Goal: Information Seeking & Learning: Check status

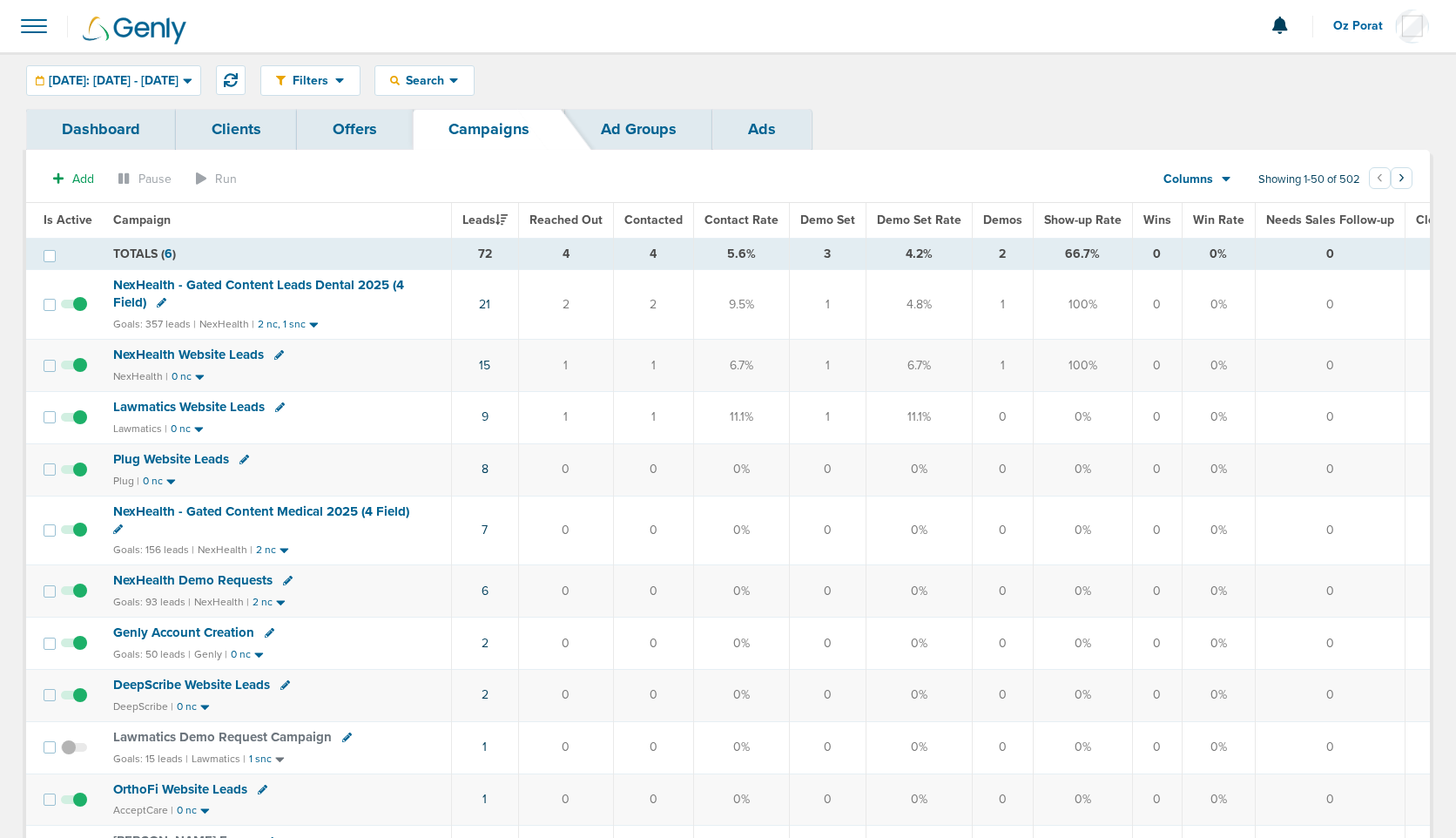
drag, startPoint x: 274, startPoint y: 75, endPoint x: 425, endPoint y: 233, distance: 218.6
click at [238, 75] on icon at bounding box center [230, 80] width 14 height 14
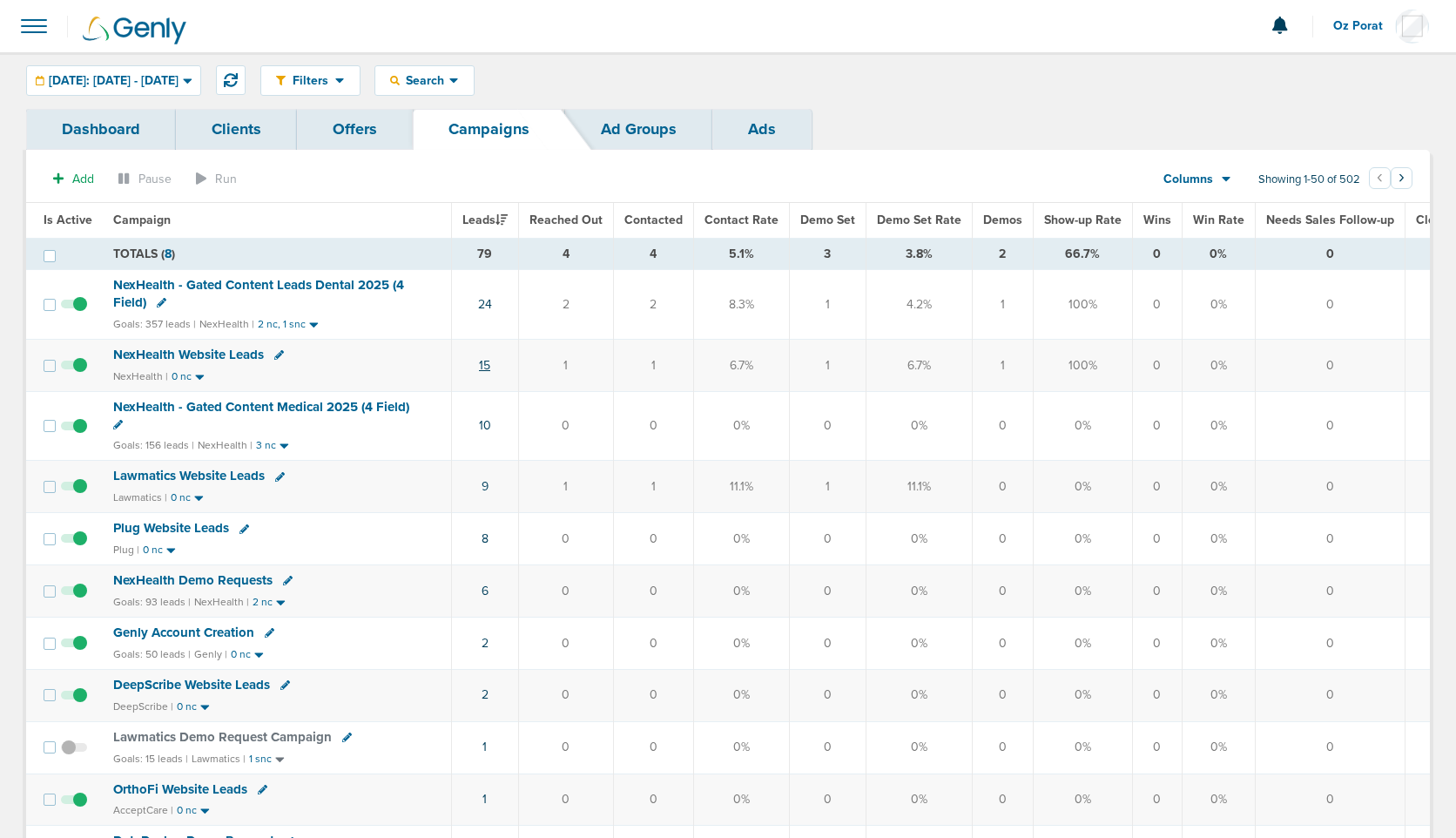
click at [481, 364] on link "15" at bounding box center [484, 365] width 11 height 15
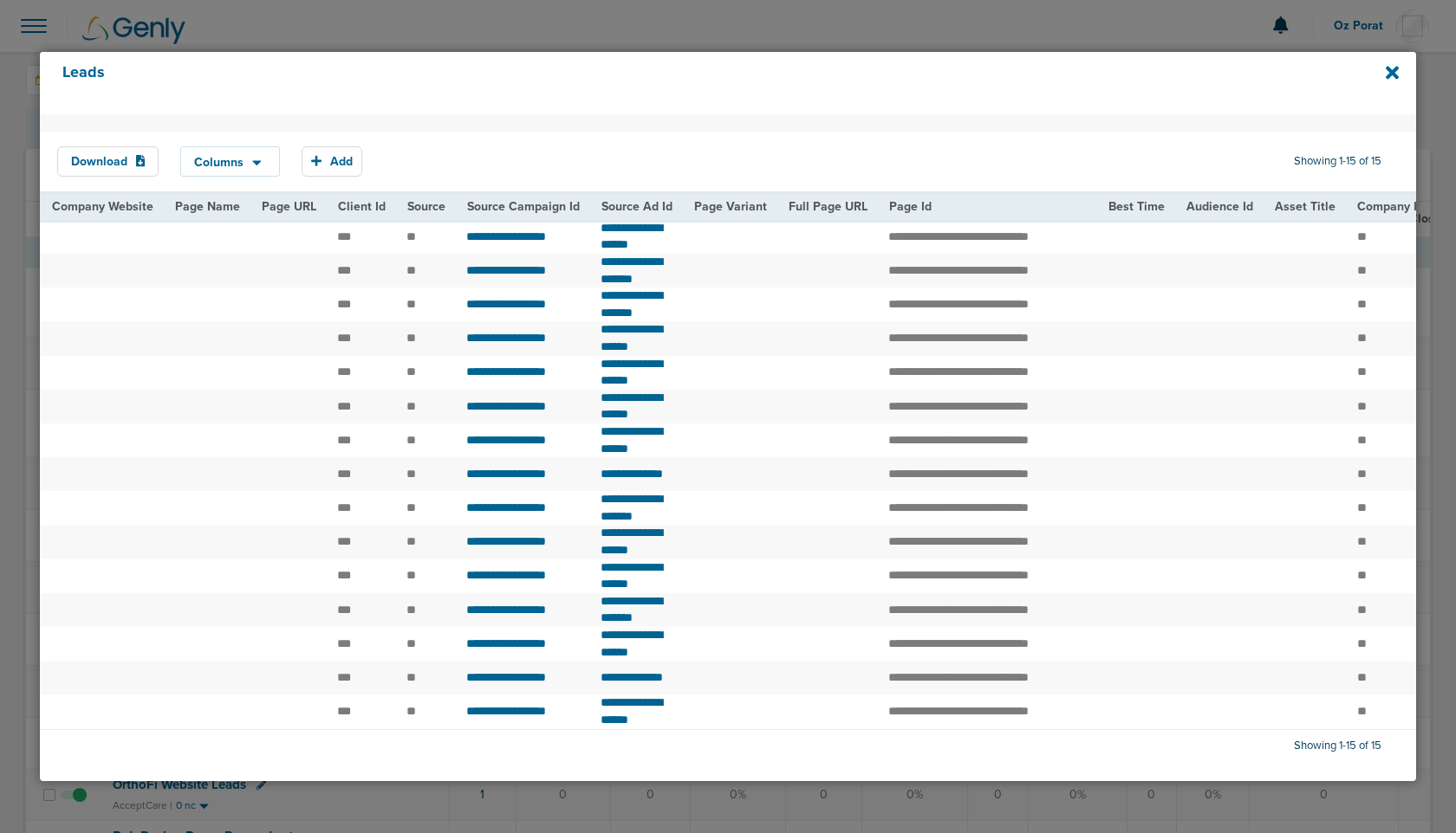
scroll to position [0, 767]
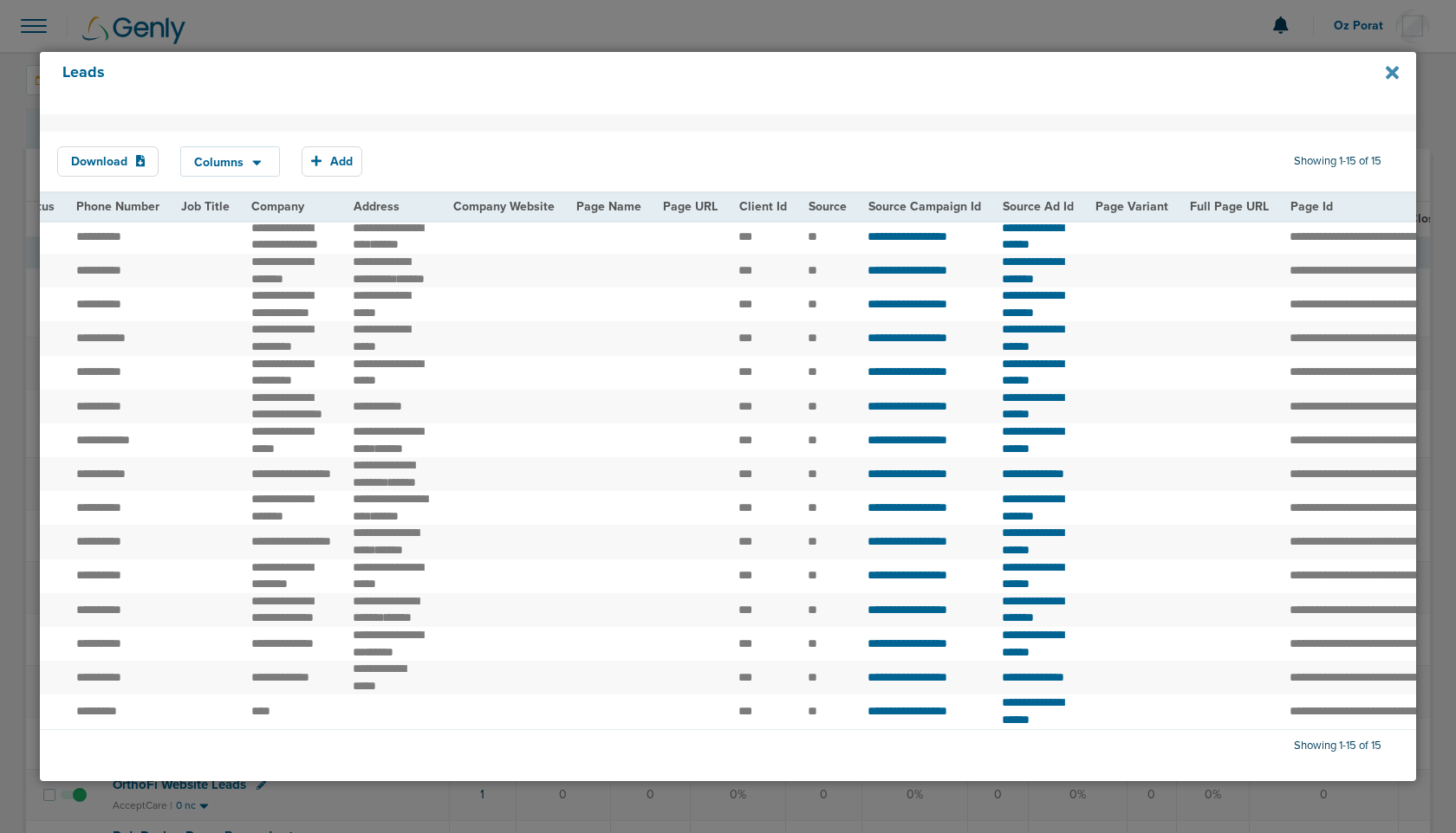
click at [1392, 67] on icon at bounding box center [1392, 72] width 13 height 19
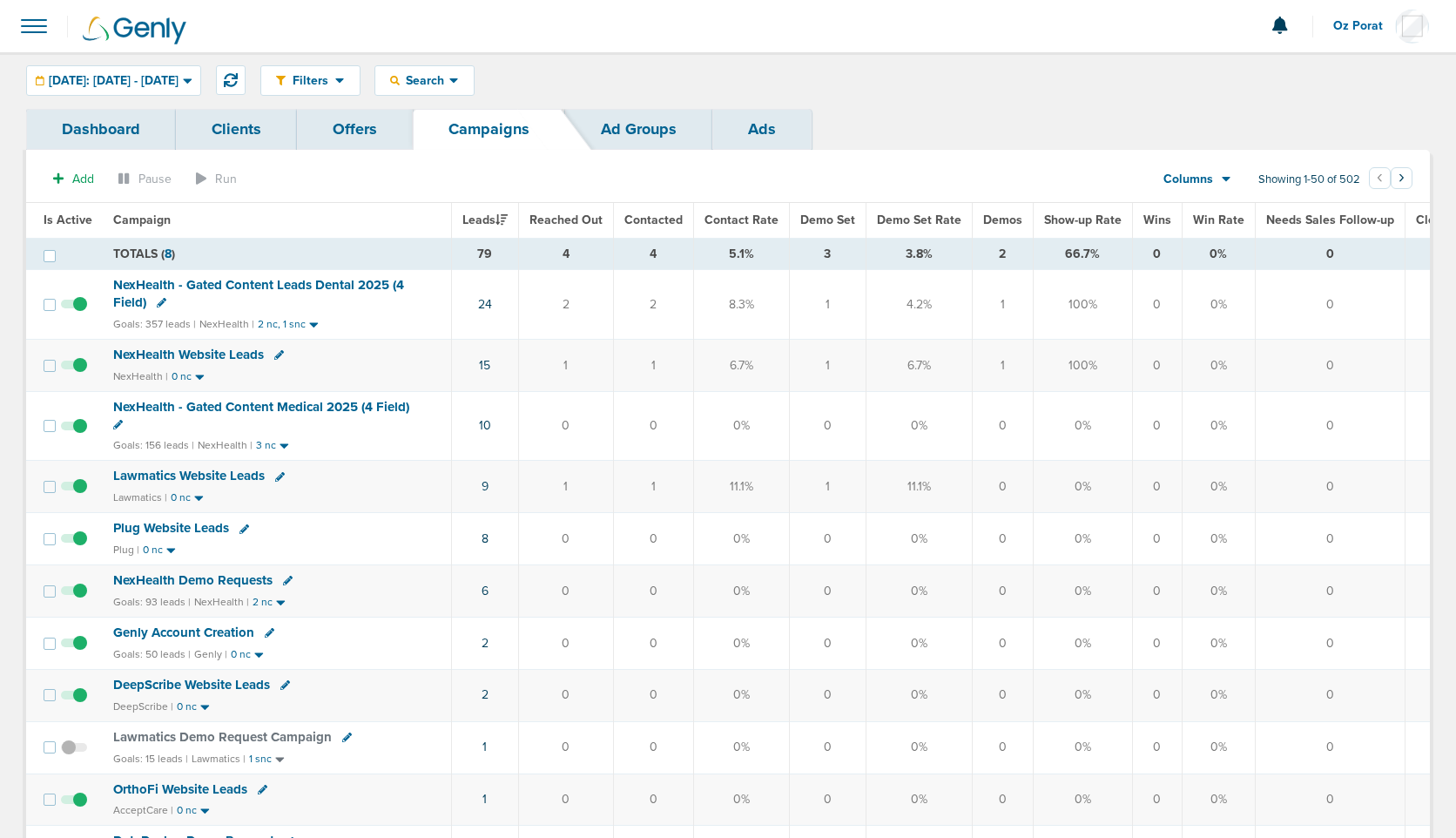
click at [197, 349] on span "NexHealth Website Leads" at bounding box center [188, 354] width 150 height 16
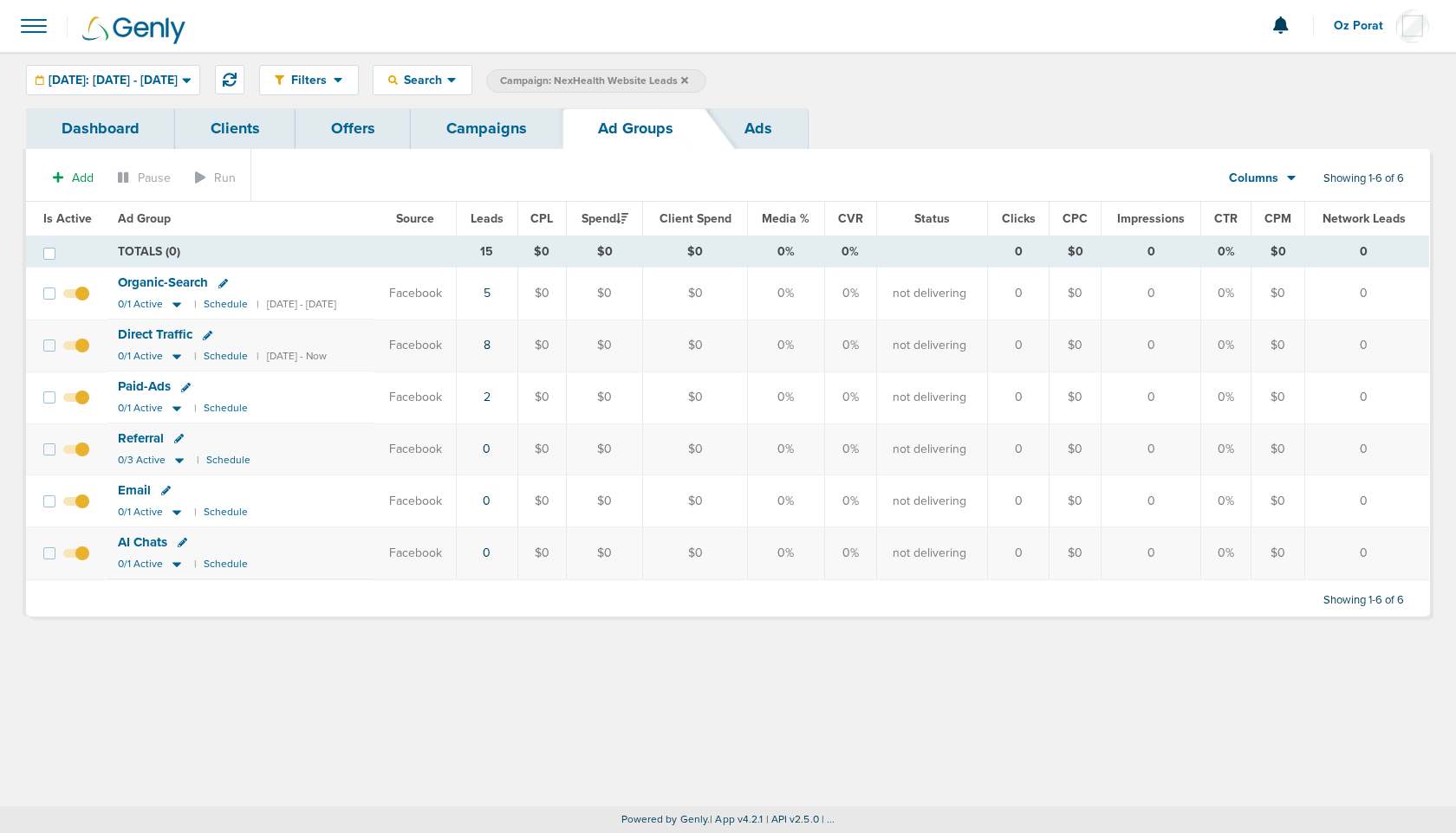
click at [466, 147] on link "Campaigns" at bounding box center [487, 129] width 152 height 41
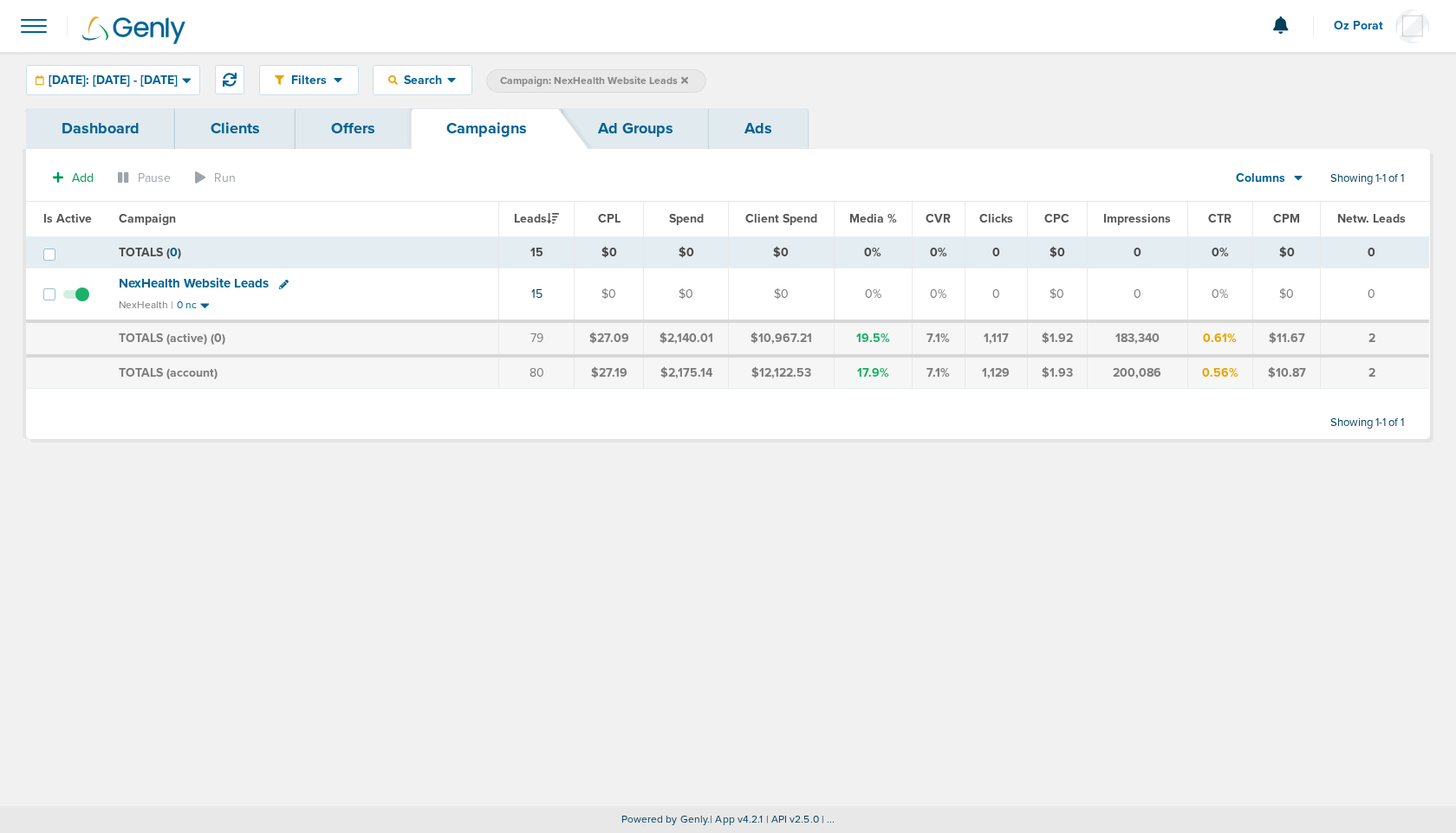
click at [688, 78] on icon at bounding box center [685, 80] width 7 height 7
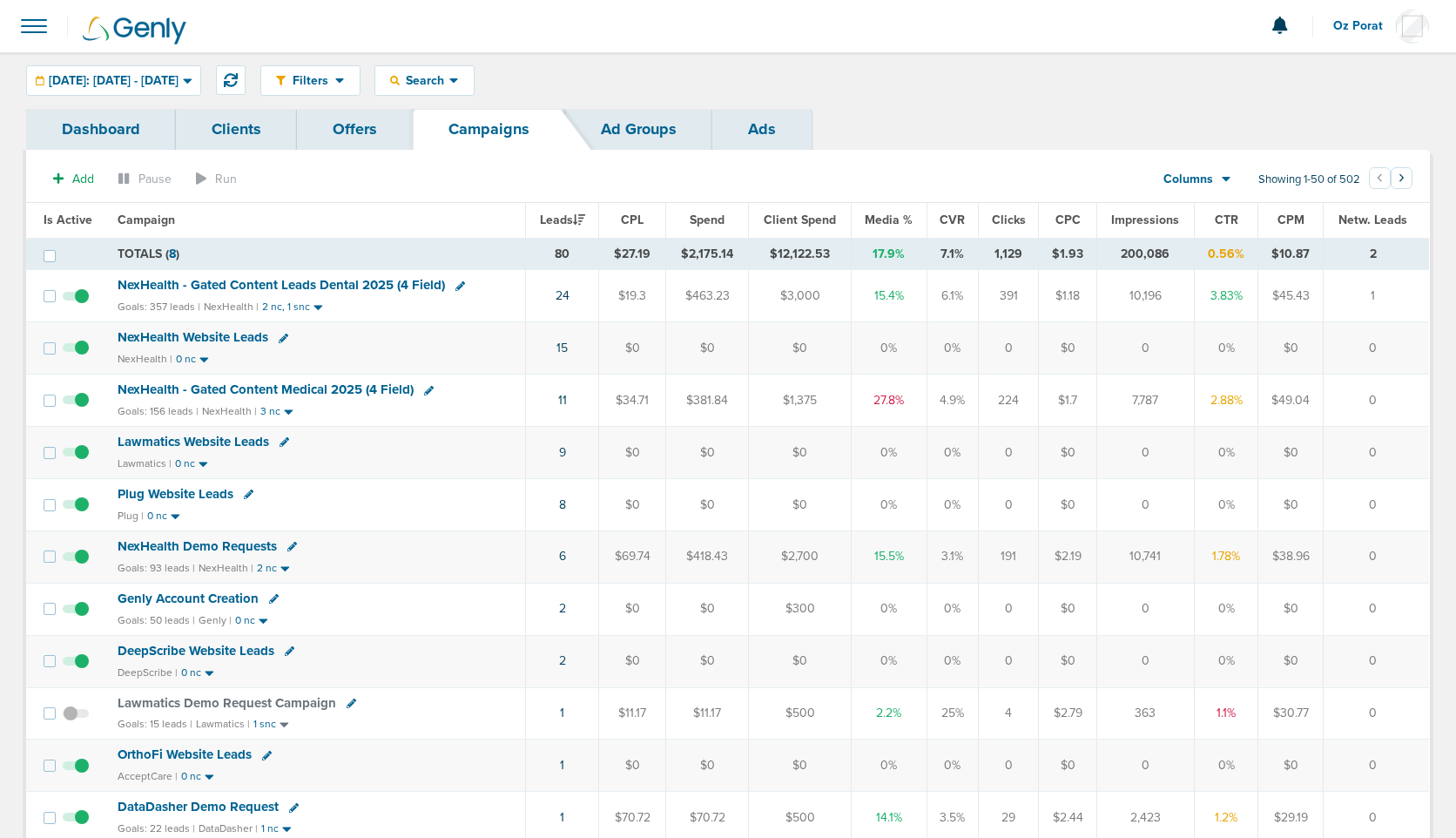
click at [226, 430] on td "Lawmatics Website Leads Lawmatics | 0 nc" at bounding box center [317, 453] width 419 height 52
click at [222, 436] on span "Lawmatics Website Leads" at bounding box center [193, 441] width 151 height 16
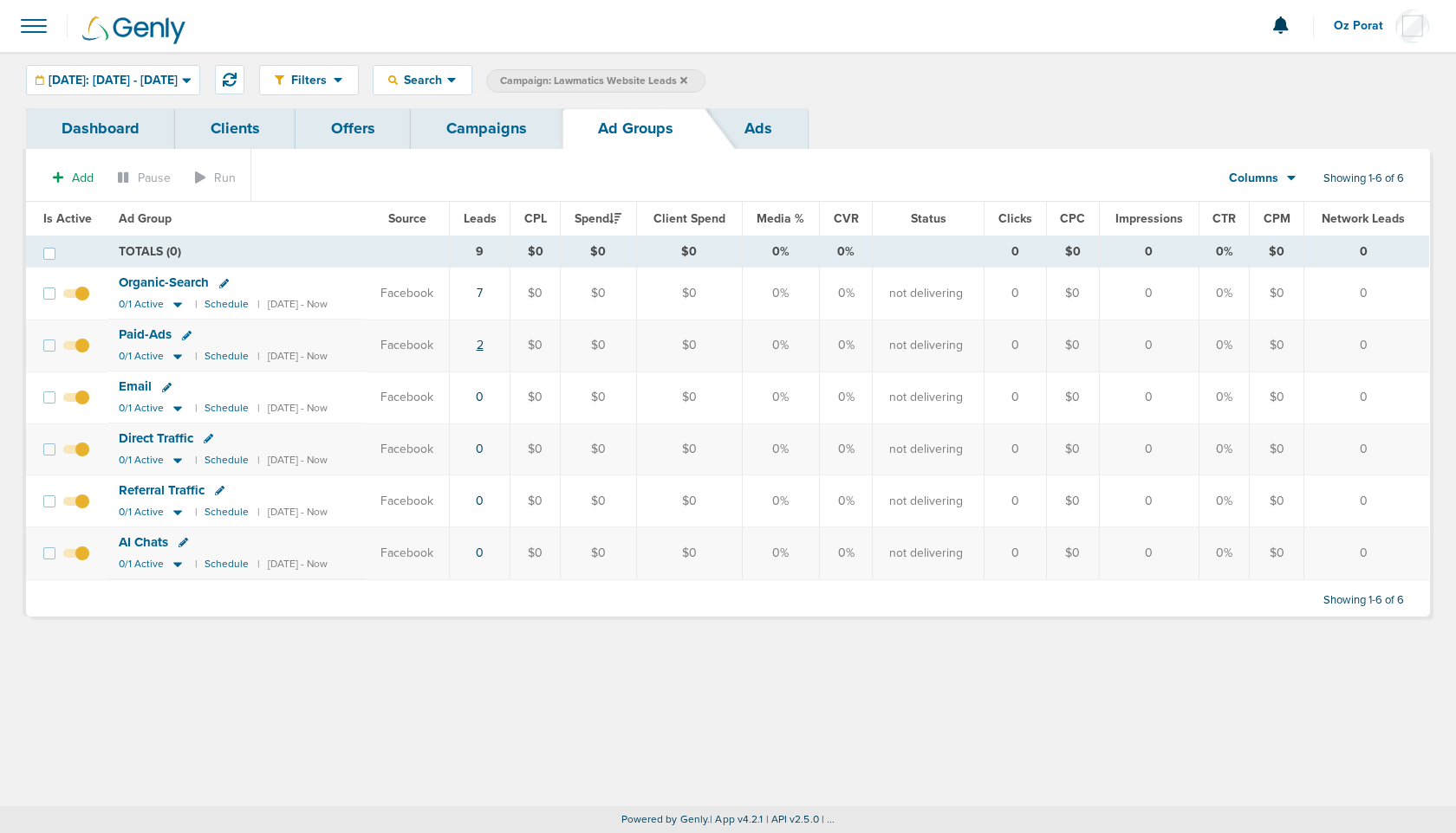
click at [484, 343] on link "2" at bounding box center [480, 345] width 7 height 15
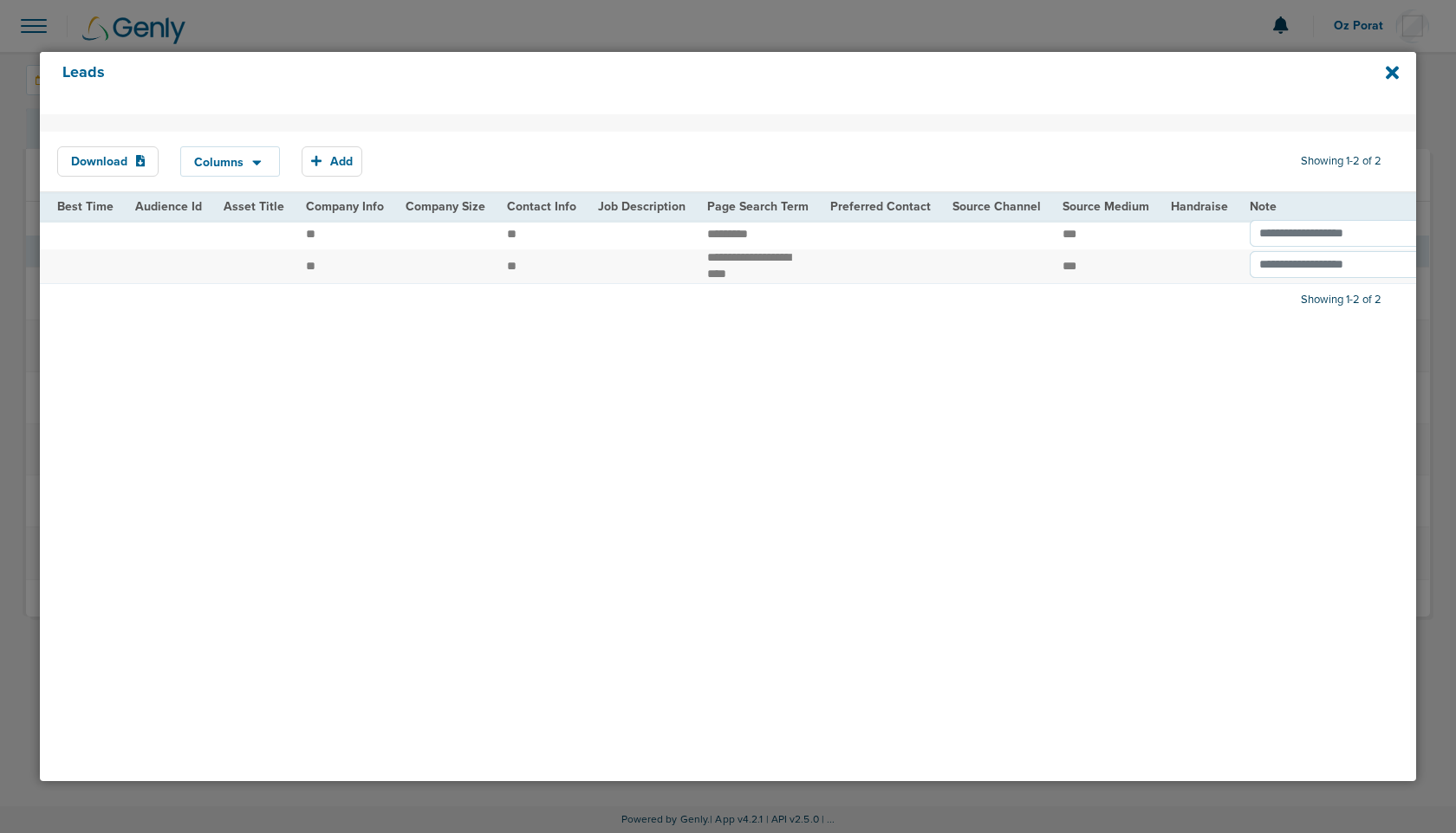
scroll to position [0, 1944]
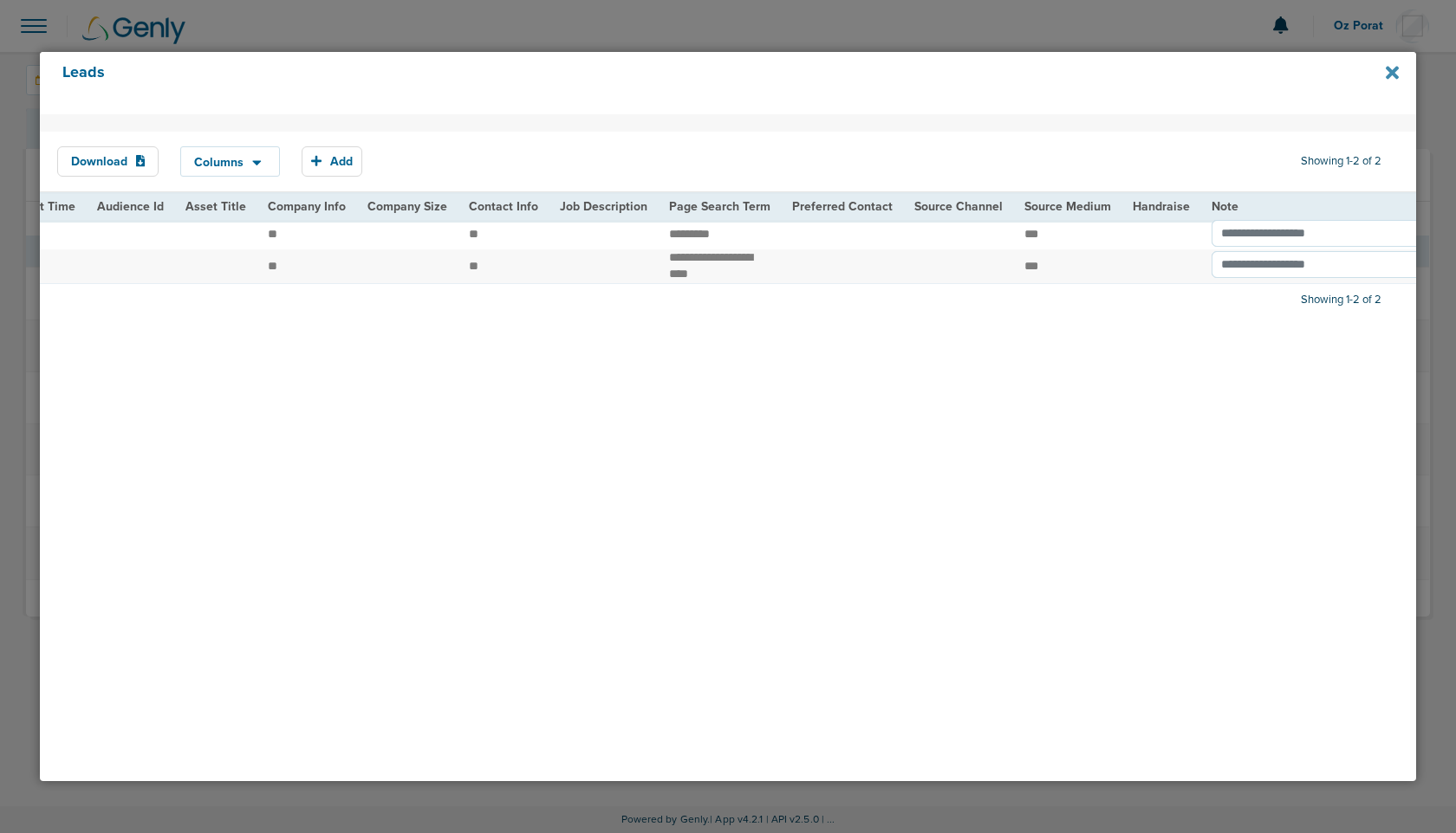
click at [1392, 71] on icon at bounding box center [1392, 73] width 13 height 13
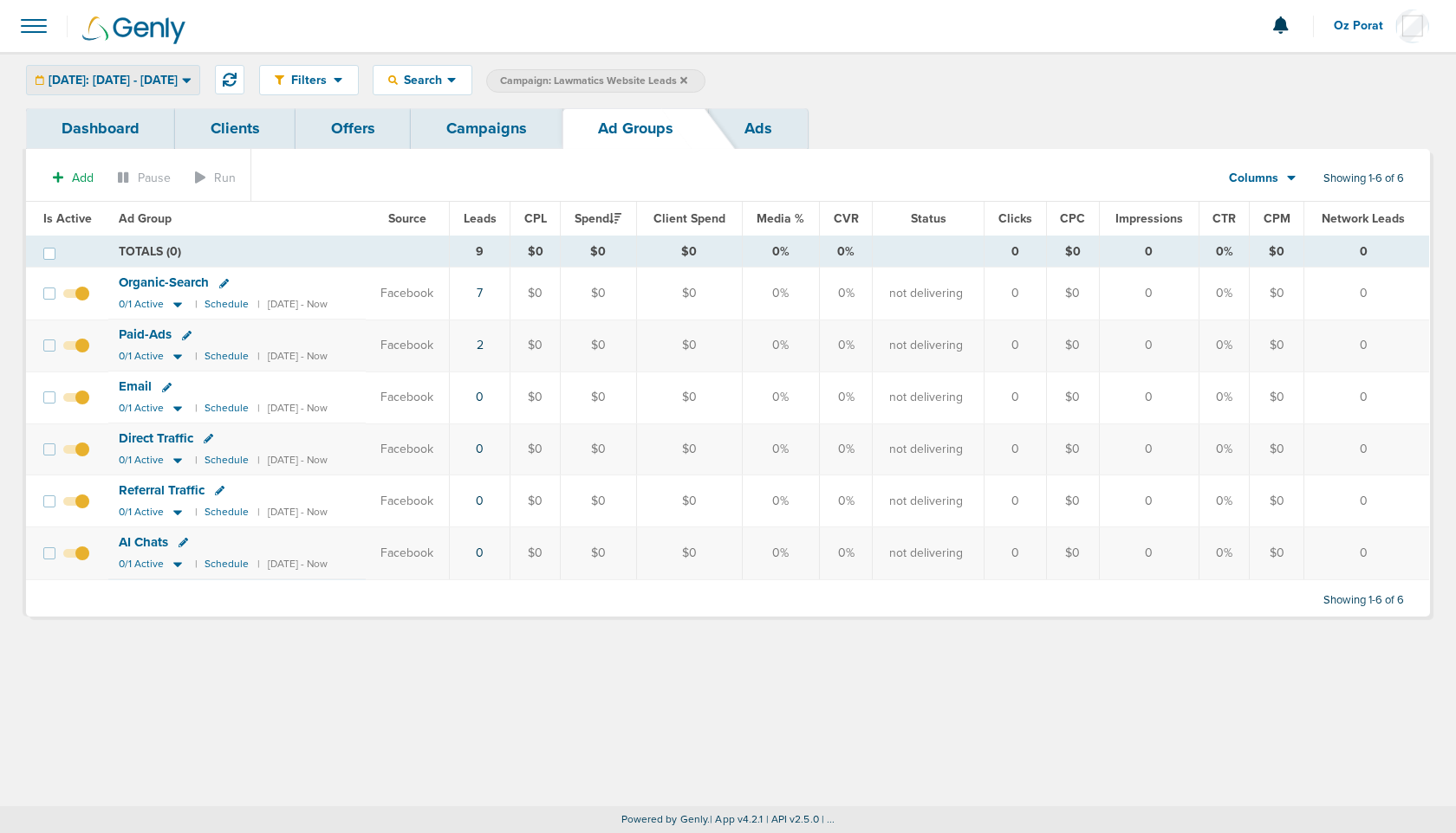
click at [94, 75] on span "[DATE]: [DATE] - [DATE]" at bounding box center [112, 80] width 129 height 12
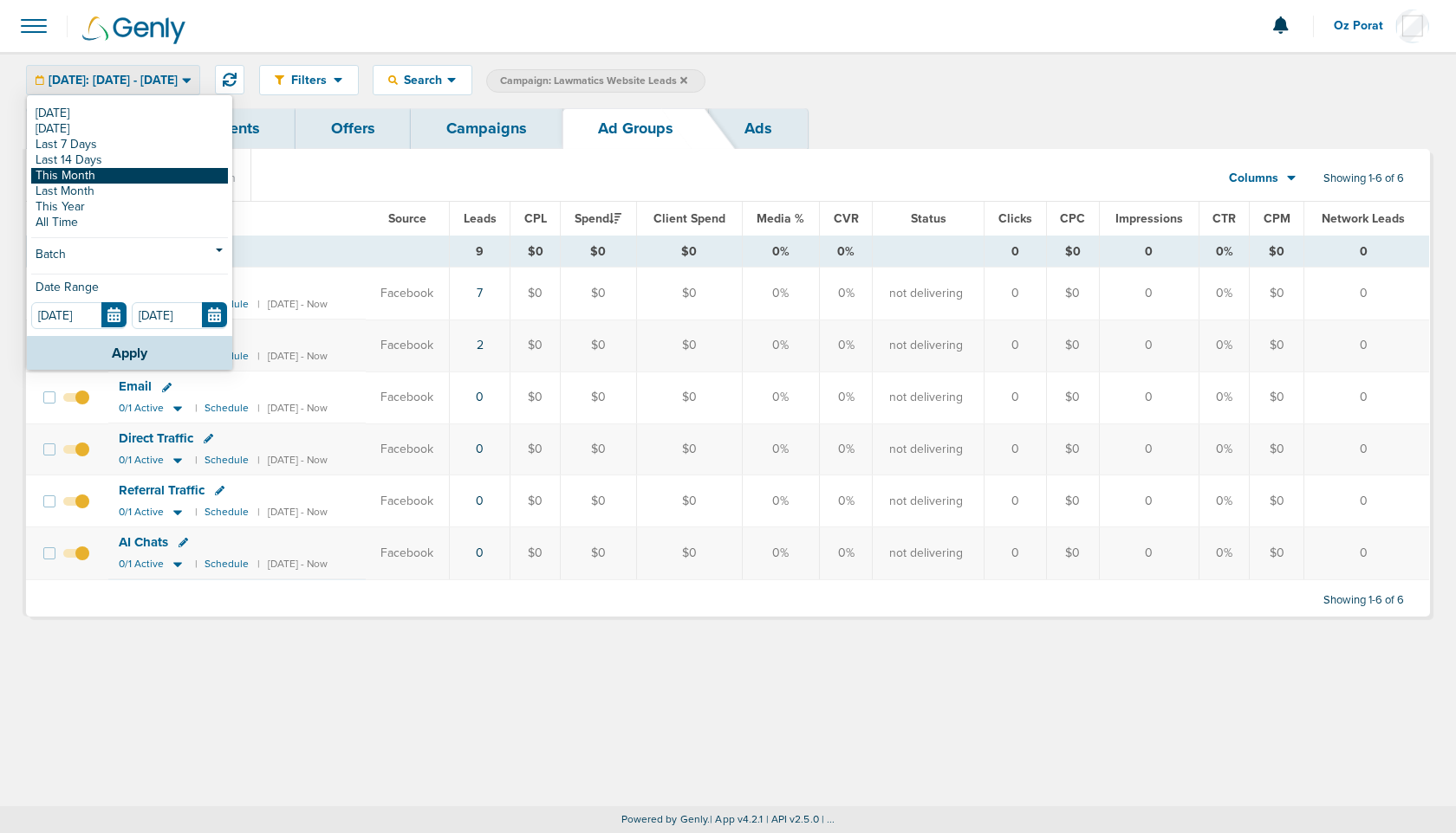
click at [78, 178] on link "This Month" at bounding box center [129, 175] width 196 height 16
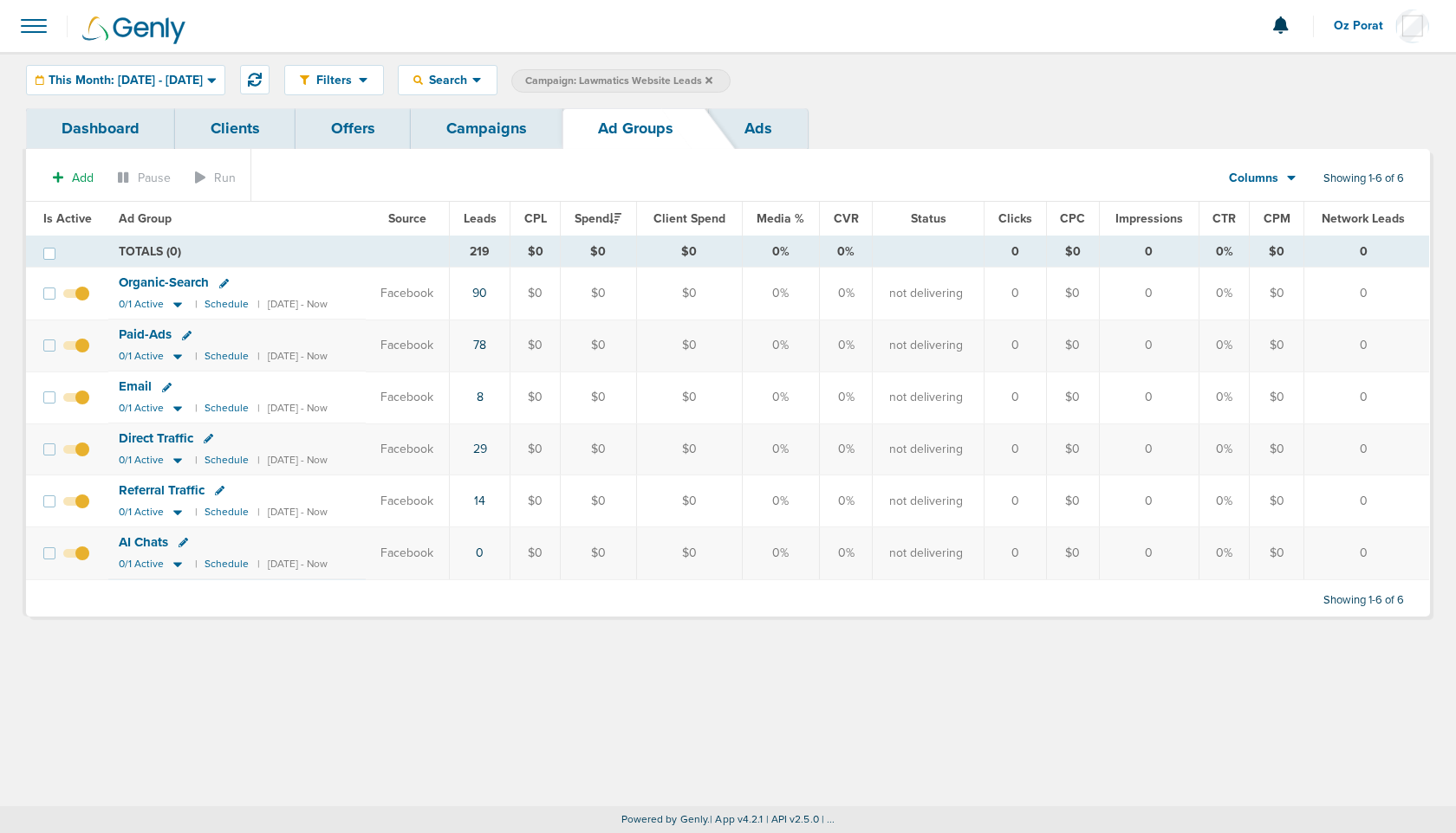
click at [1273, 178] on span "Columns" at bounding box center [1253, 178] width 49 height 17
click at [1271, 219] on link "Sales Performance" at bounding box center [1302, 230] width 173 height 22
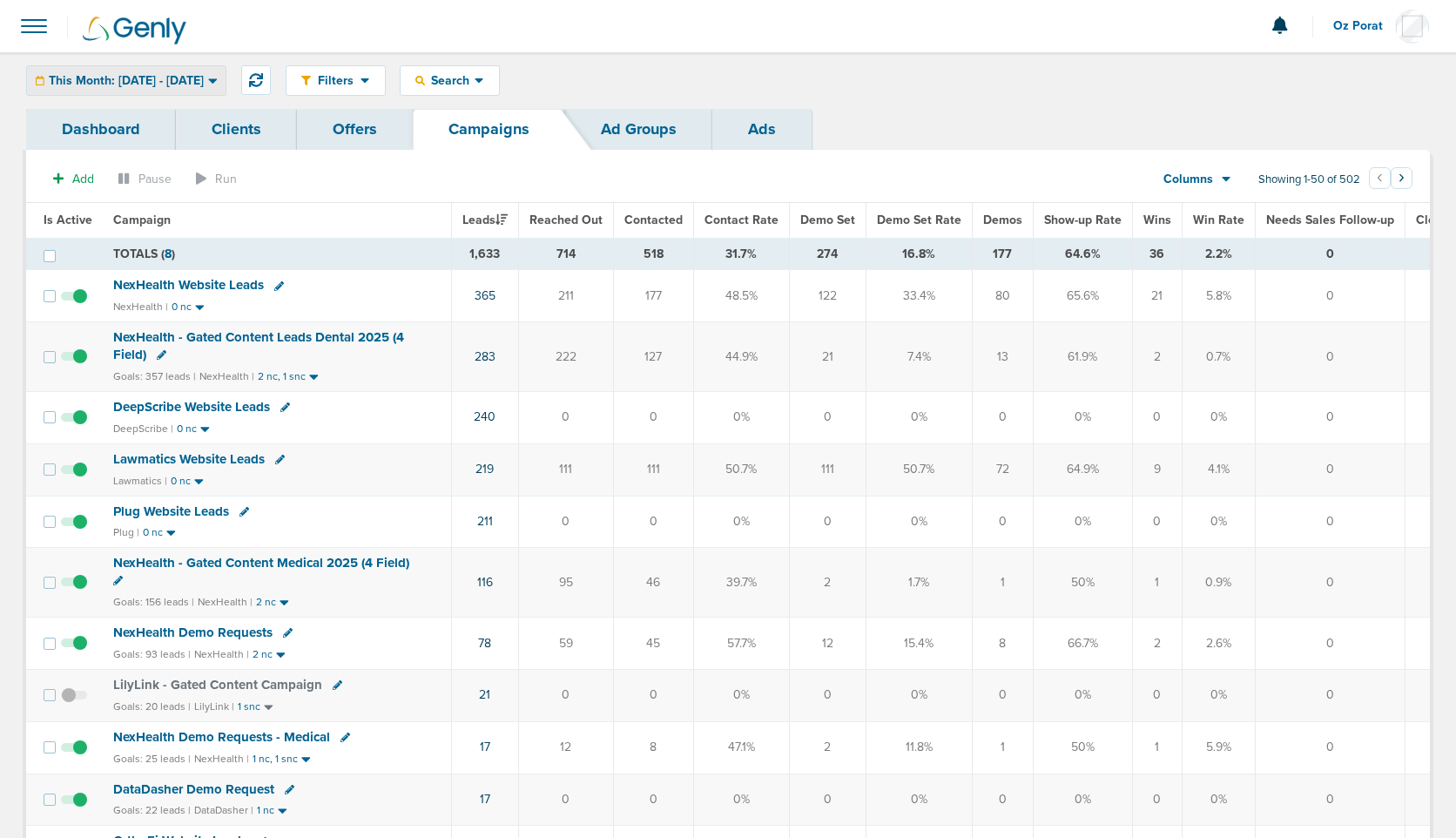
click at [175, 84] on span "This Month: [DATE] - [DATE]" at bounding box center [126, 81] width 155 height 12
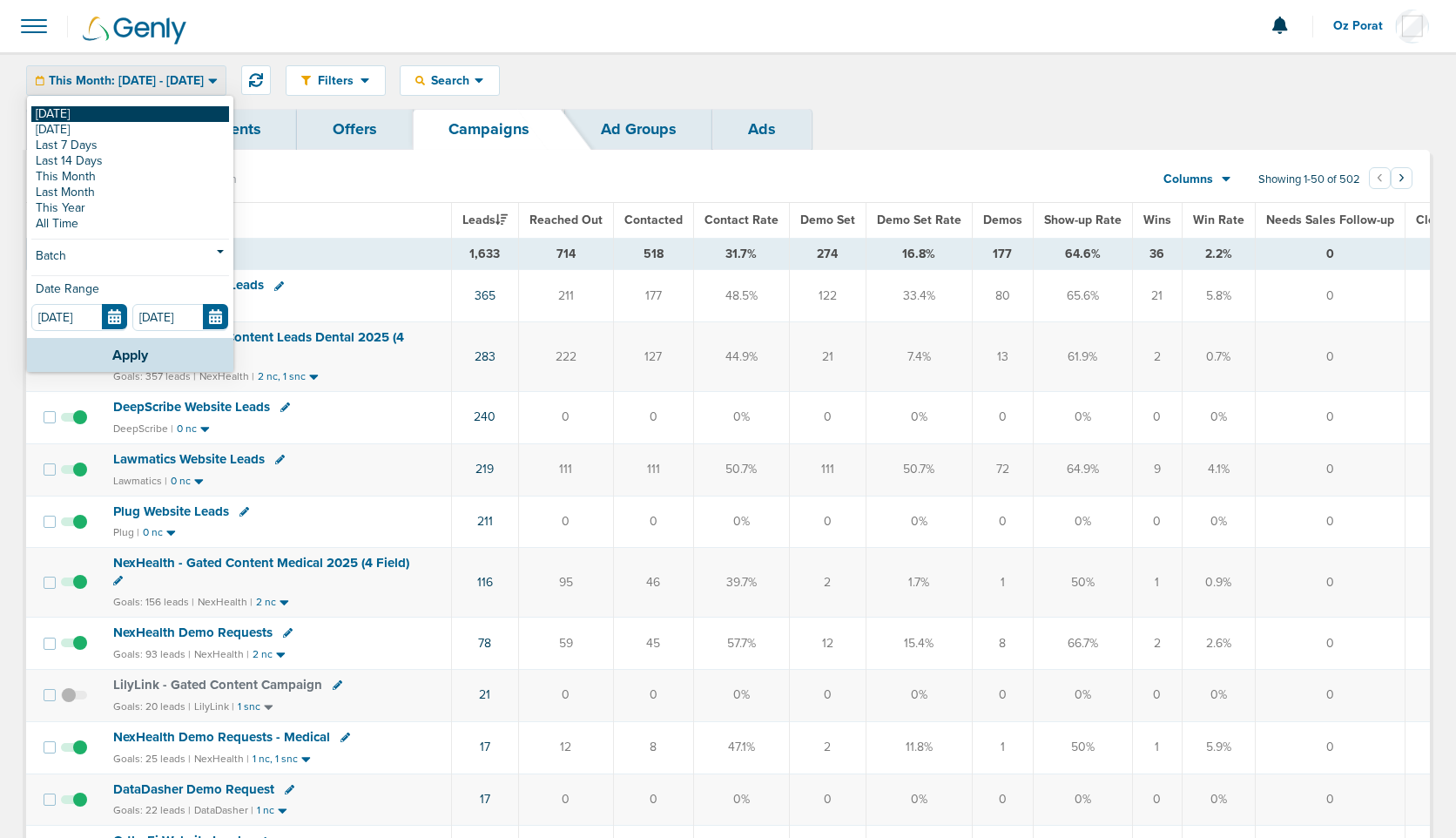
click at [110, 115] on link "[DATE]" at bounding box center [129, 114] width 197 height 16
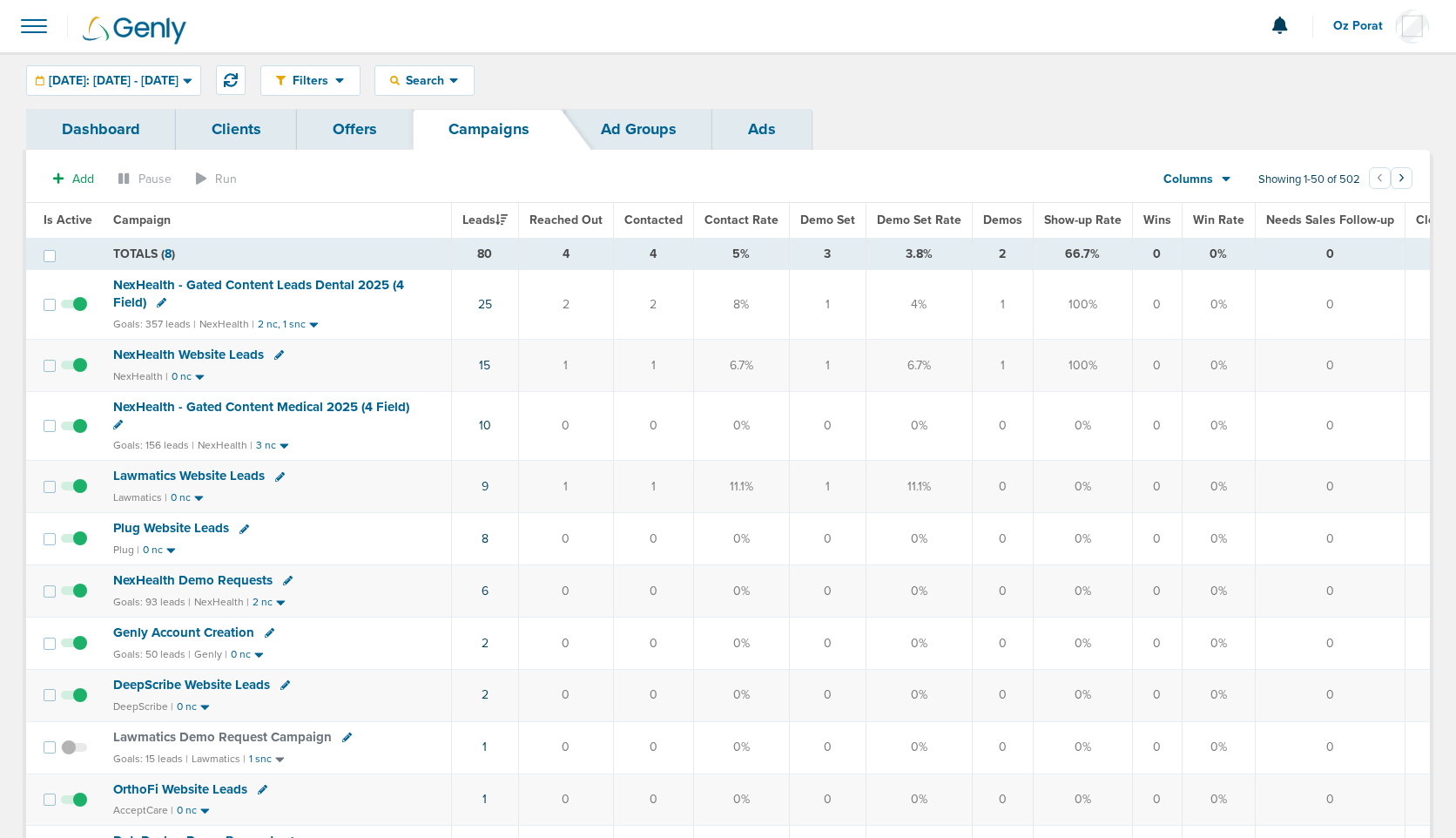
click at [1209, 178] on span "Columns" at bounding box center [1188, 179] width 50 height 17
click at [1207, 206] on link "Media Stats" at bounding box center [1237, 209] width 174 height 22
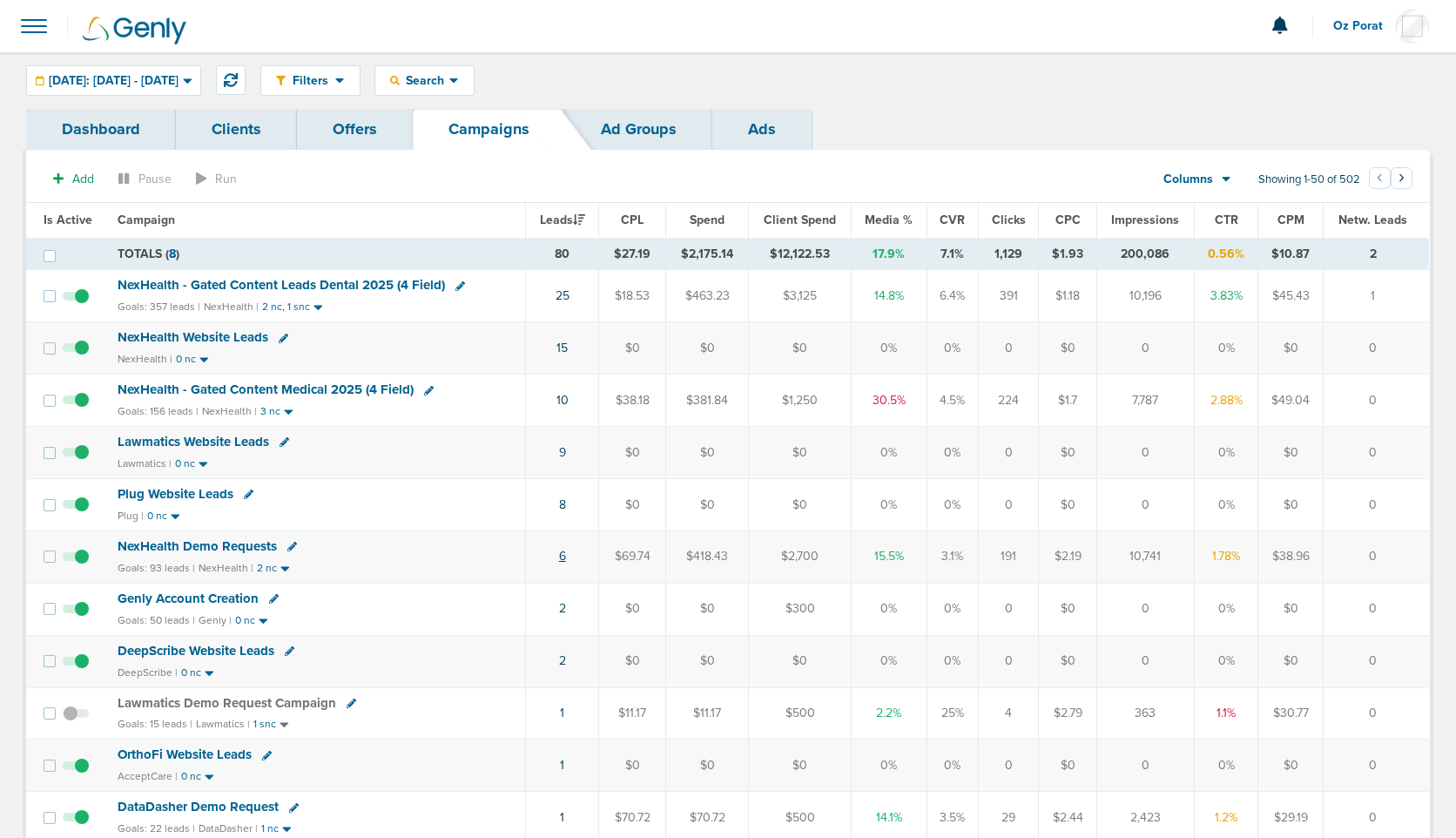
click at [563, 558] on link "6" at bounding box center [562, 556] width 7 height 15
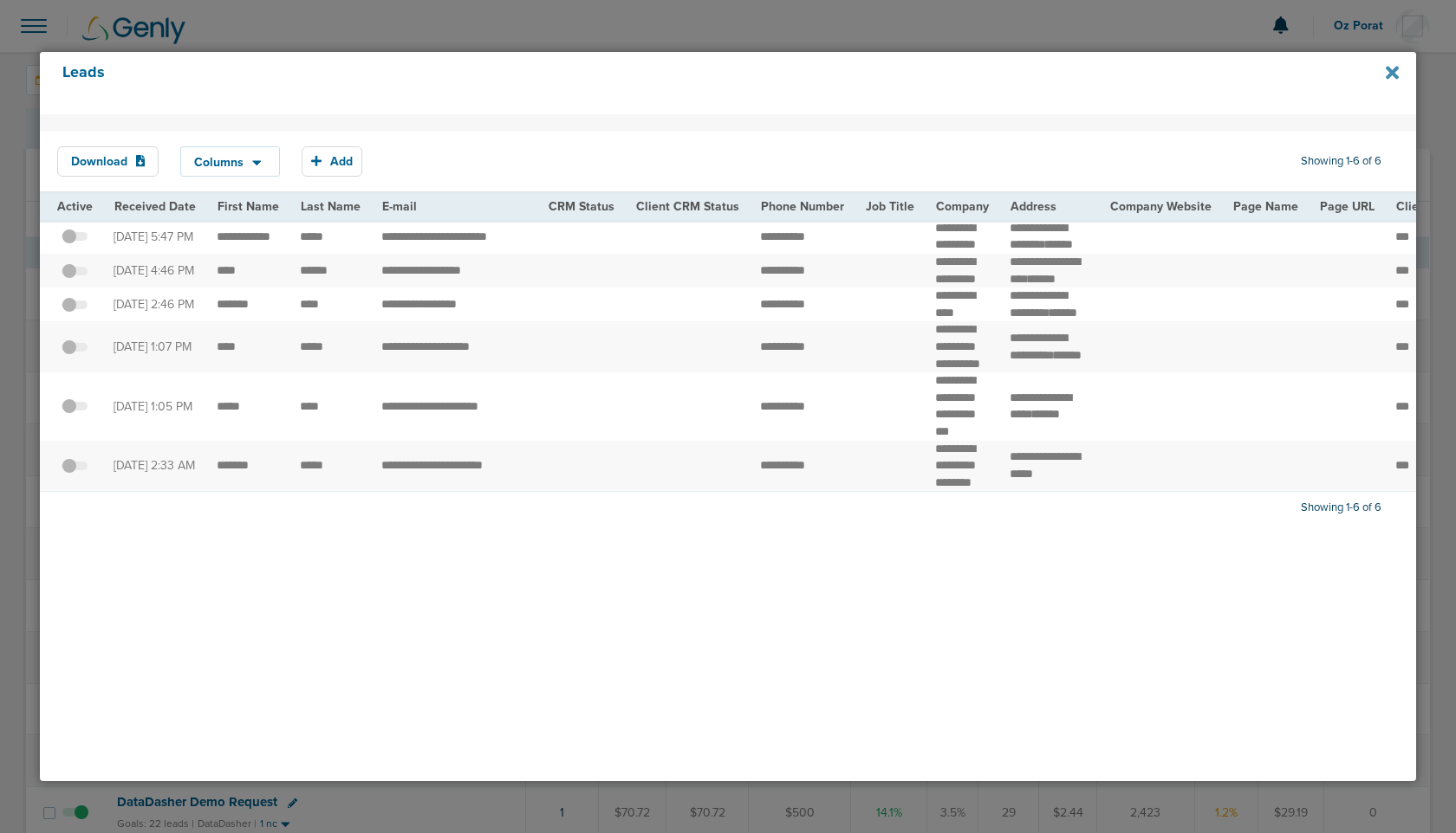
click at [1398, 66] on icon at bounding box center [1392, 72] width 13 height 19
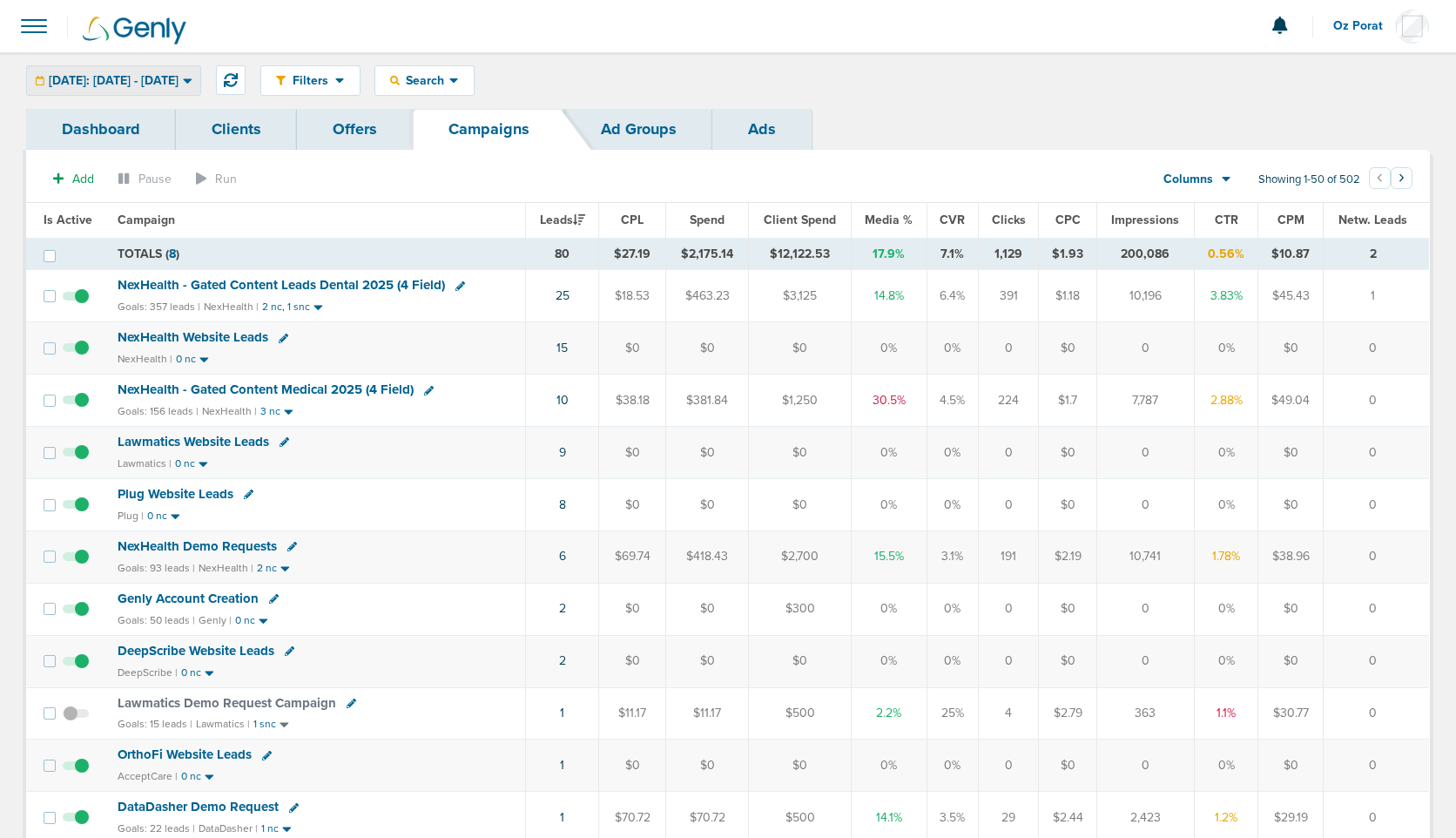
click at [176, 75] on span "[DATE]: [DATE] - [DATE]" at bounding box center [113, 81] width 129 height 12
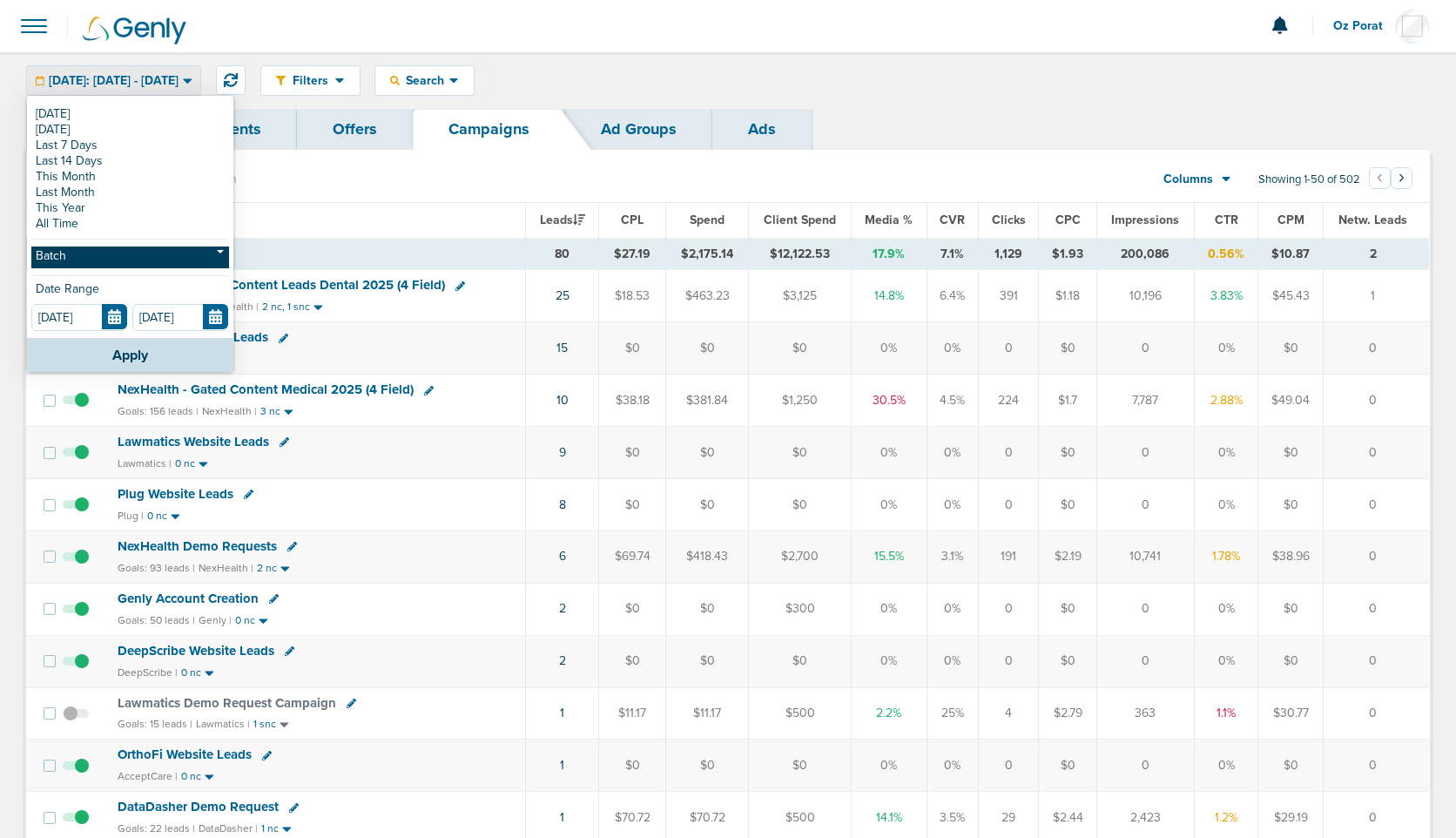
click at [115, 251] on link "Batch" at bounding box center [129, 258] width 197 height 22
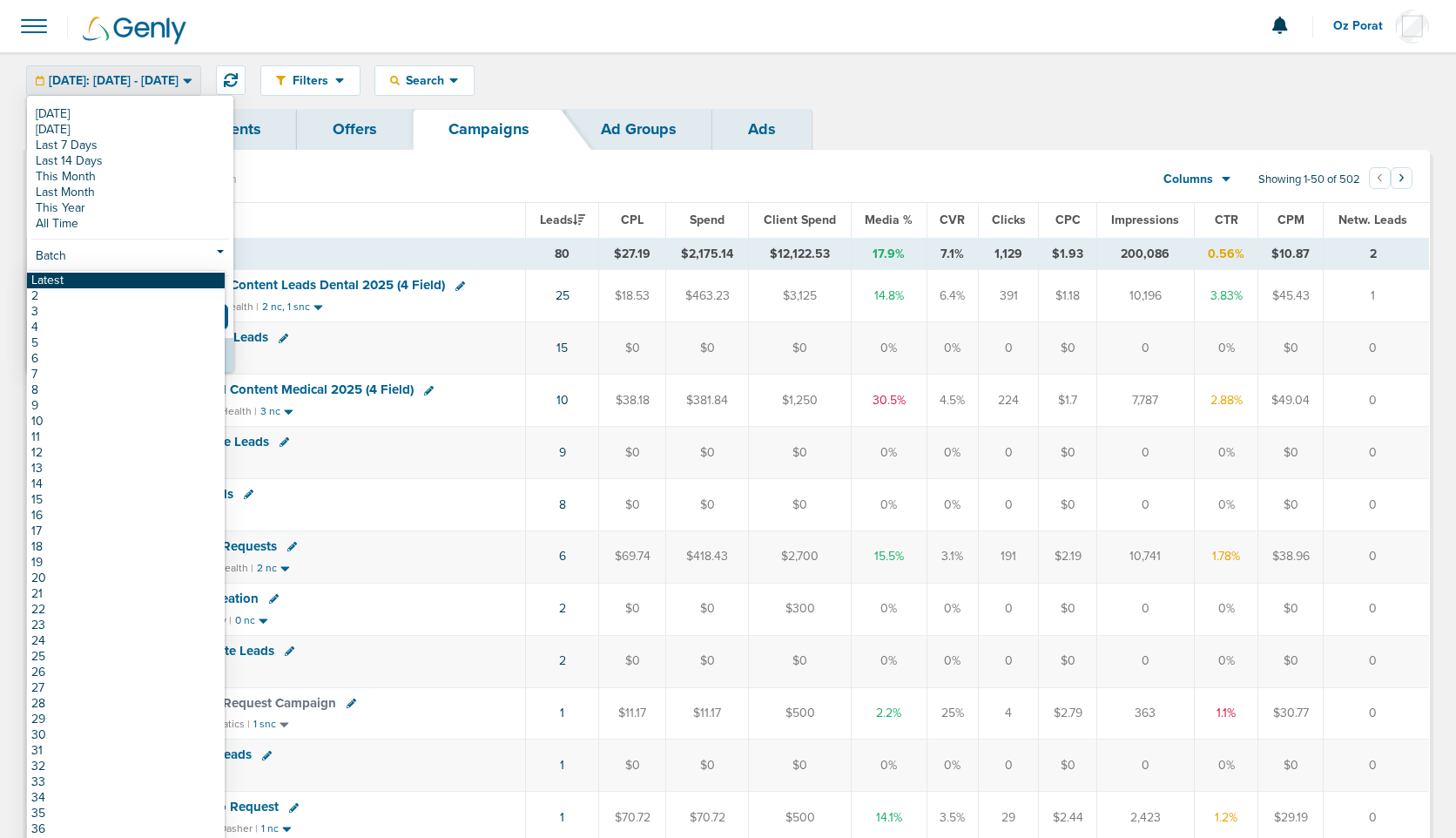
click at [87, 277] on link "Latest" at bounding box center [125, 280] width 197 height 16
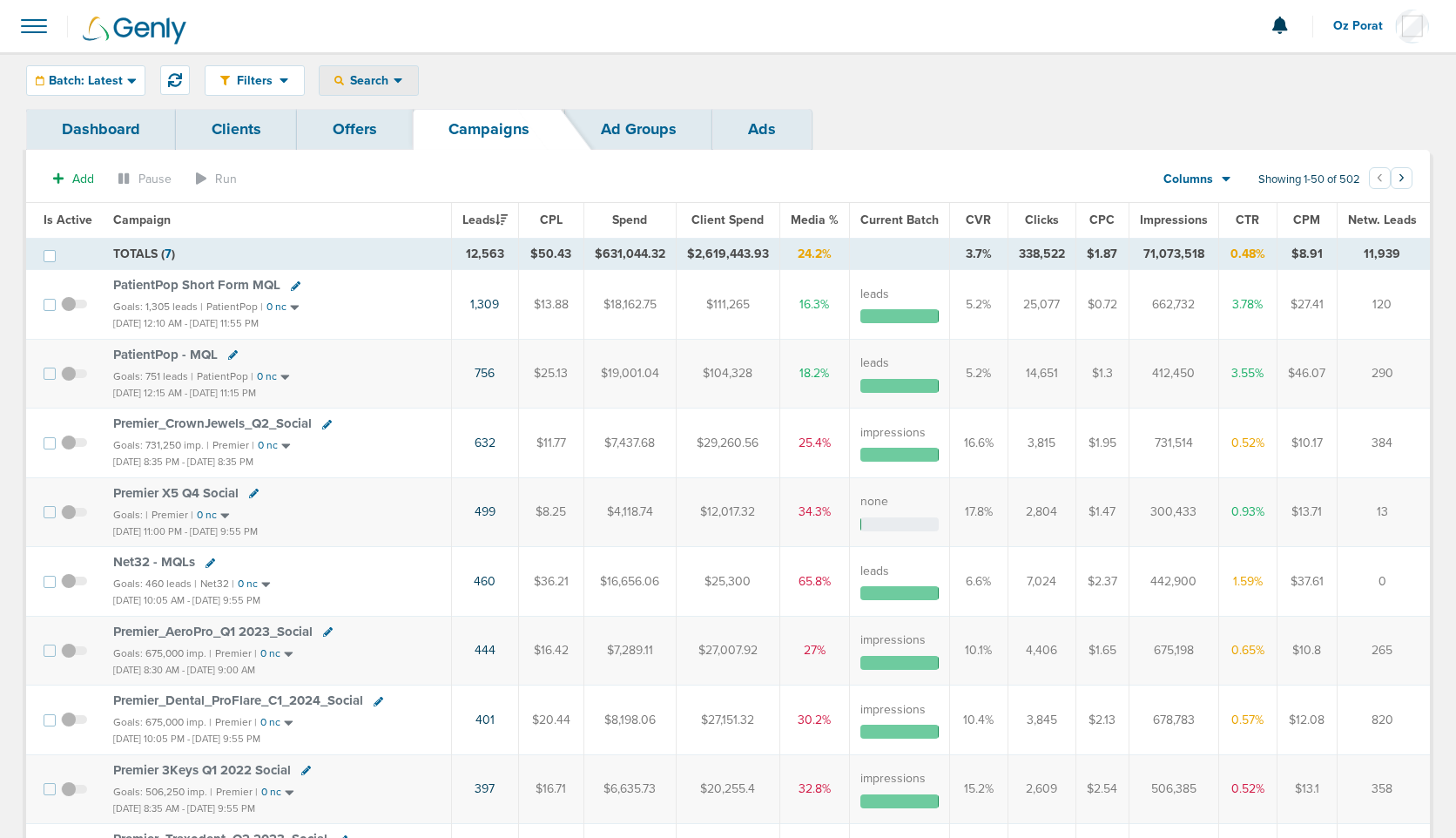
click at [383, 73] on span "Search" at bounding box center [369, 81] width 50 height 15
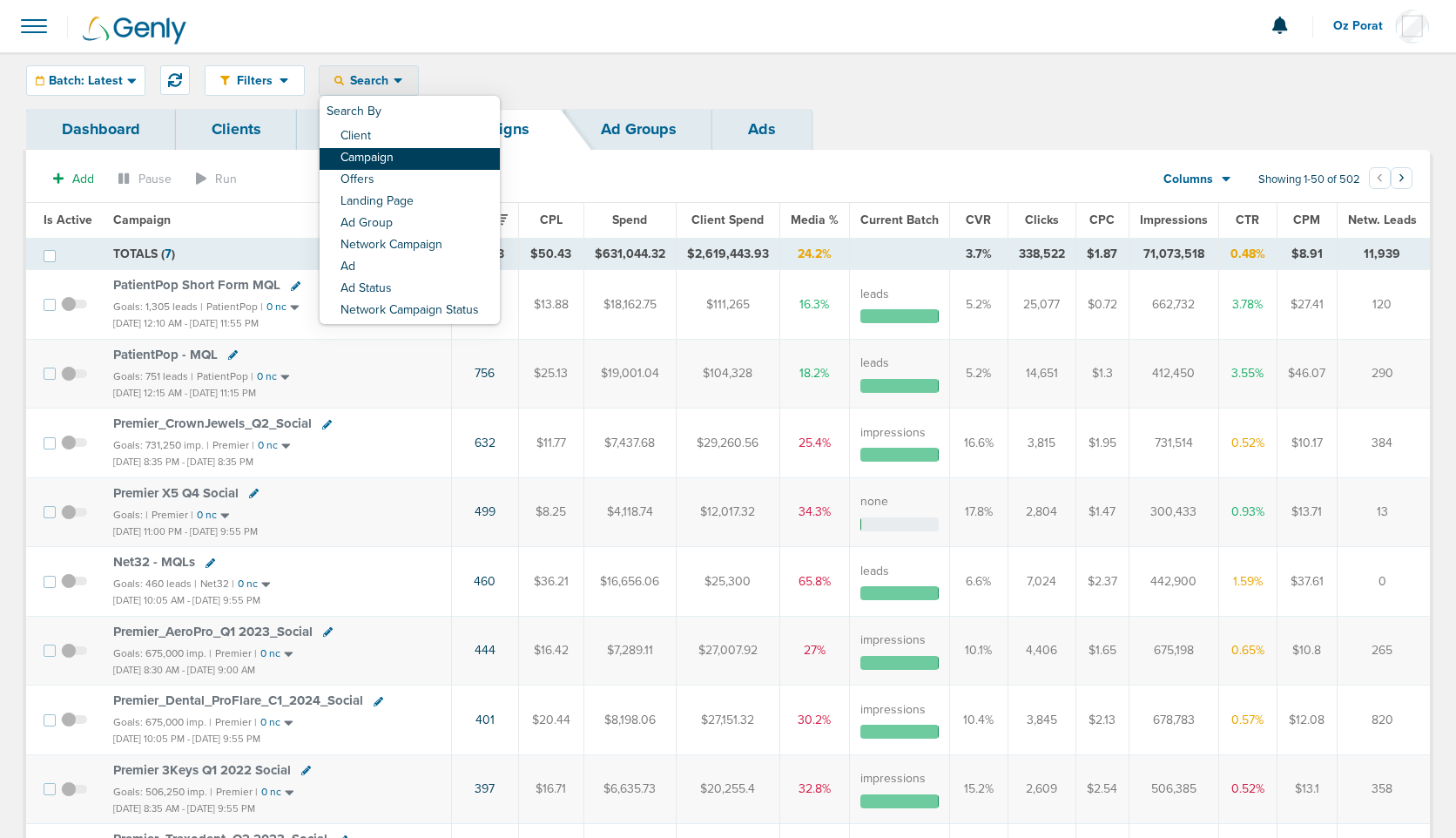
click at [383, 155] on link "Campaign" at bounding box center [409, 159] width 181 height 22
select select "cmpName"
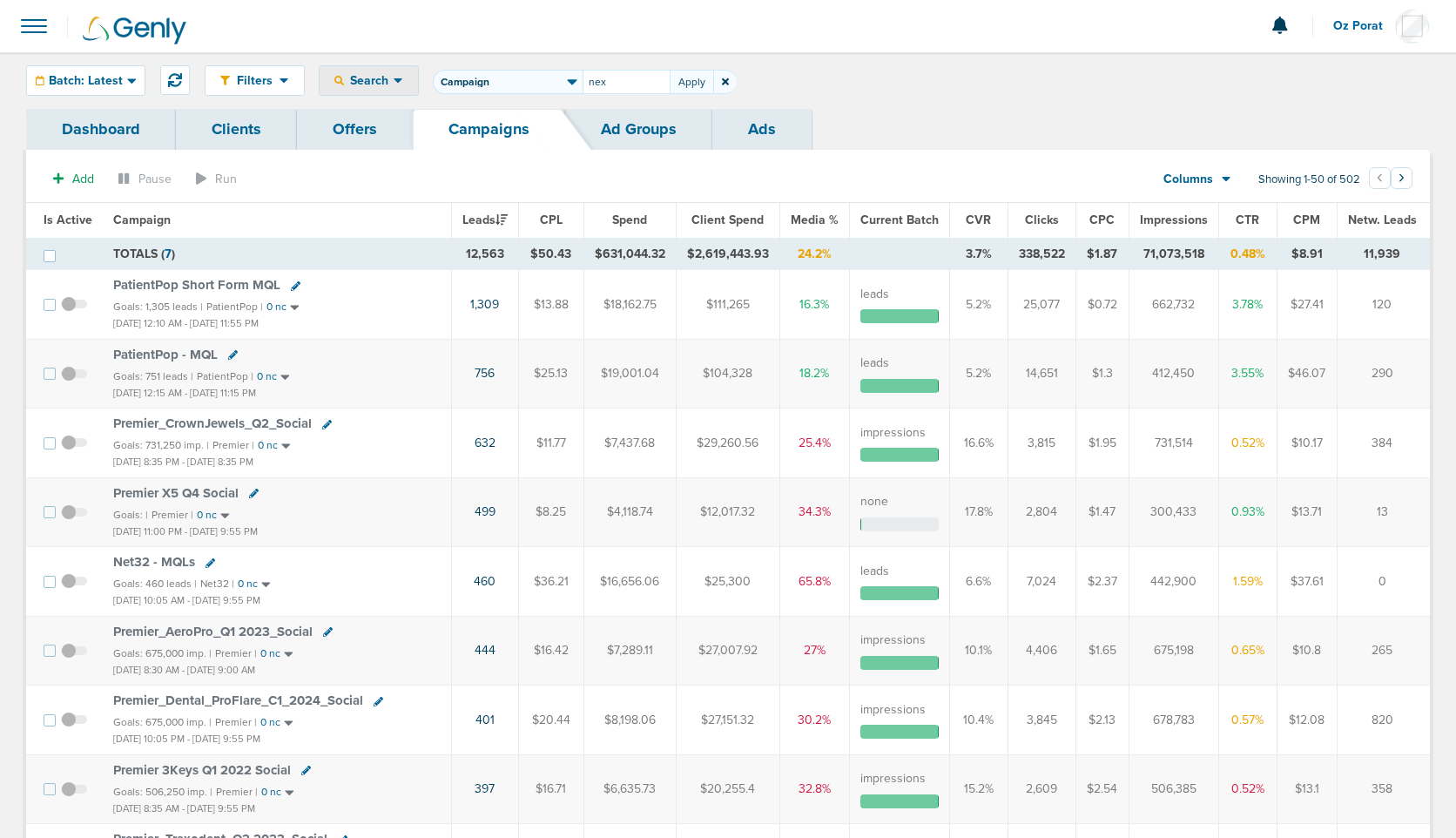
type input "nex"
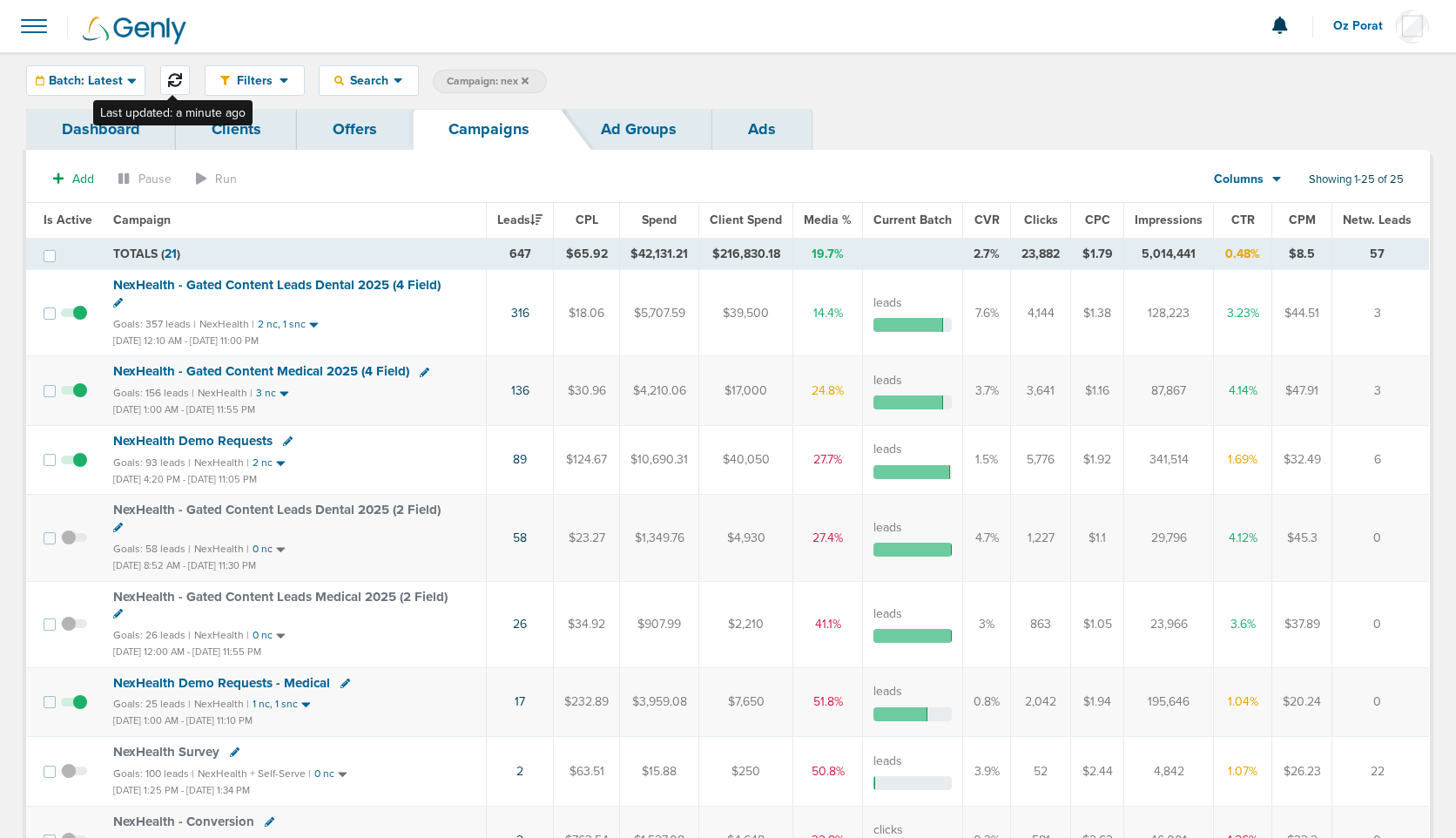
click at [170, 74] on icon at bounding box center [174, 80] width 14 height 14
click at [94, 77] on span "Batch: Latest" at bounding box center [85, 81] width 74 height 12
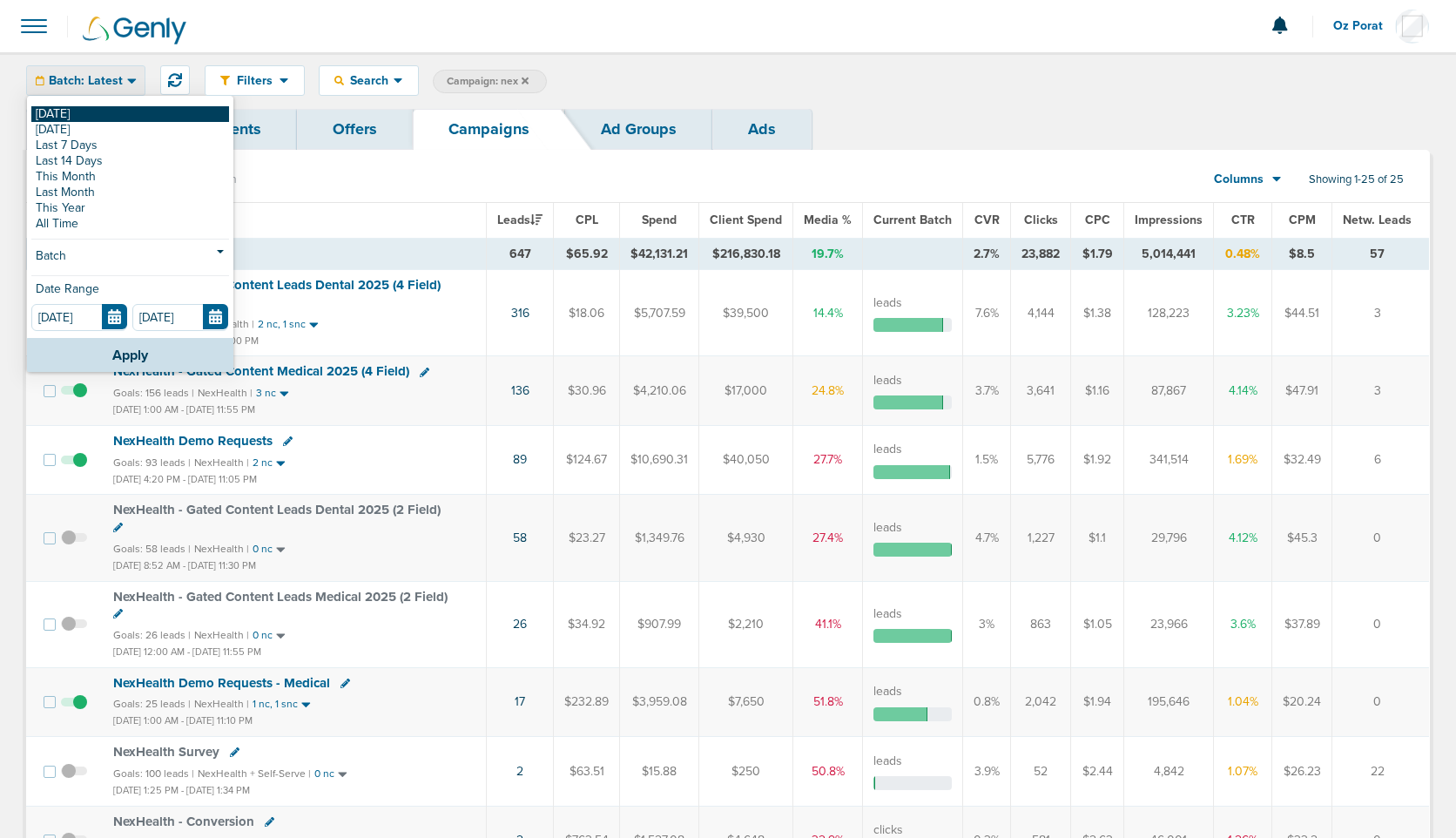
click at [76, 106] on link "[DATE]" at bounding box center [129, 114] width 197 height 16
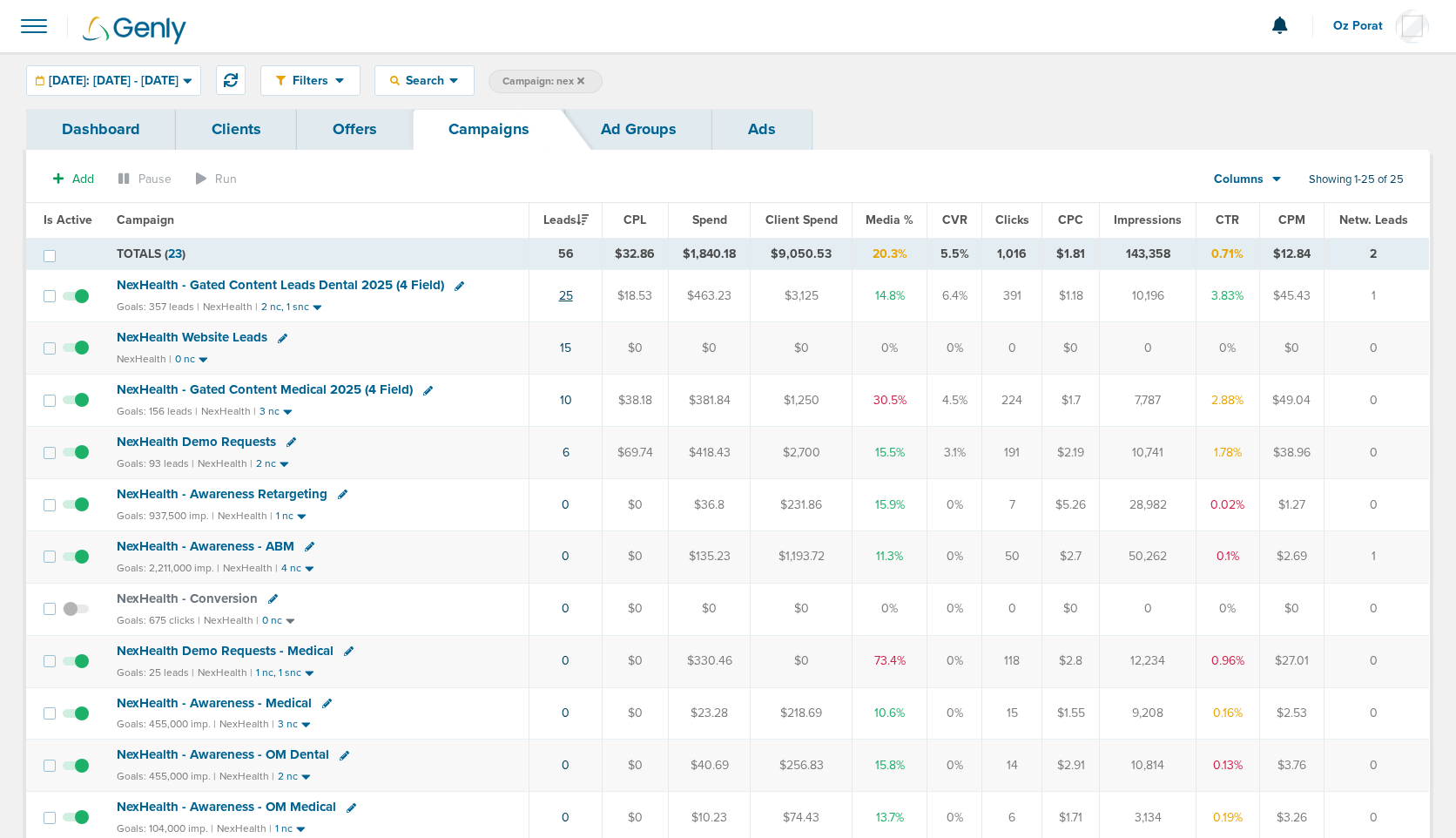
click at [561, 301] on link "25" at bounding box center [565, 296] width 14 height 15
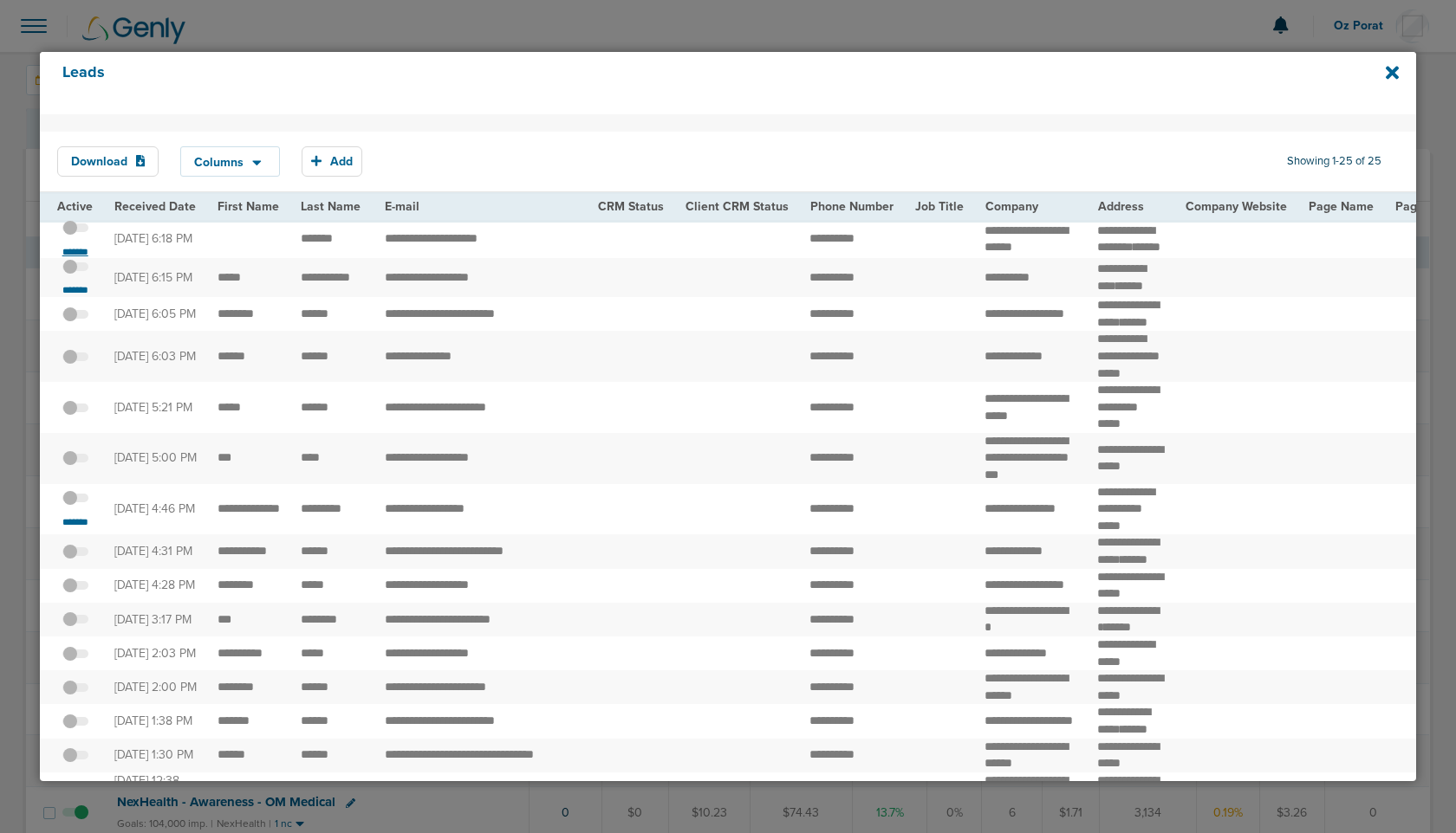
click at [75, 259] on small "*******" at bounding box center [76, 252] width 37 height 14
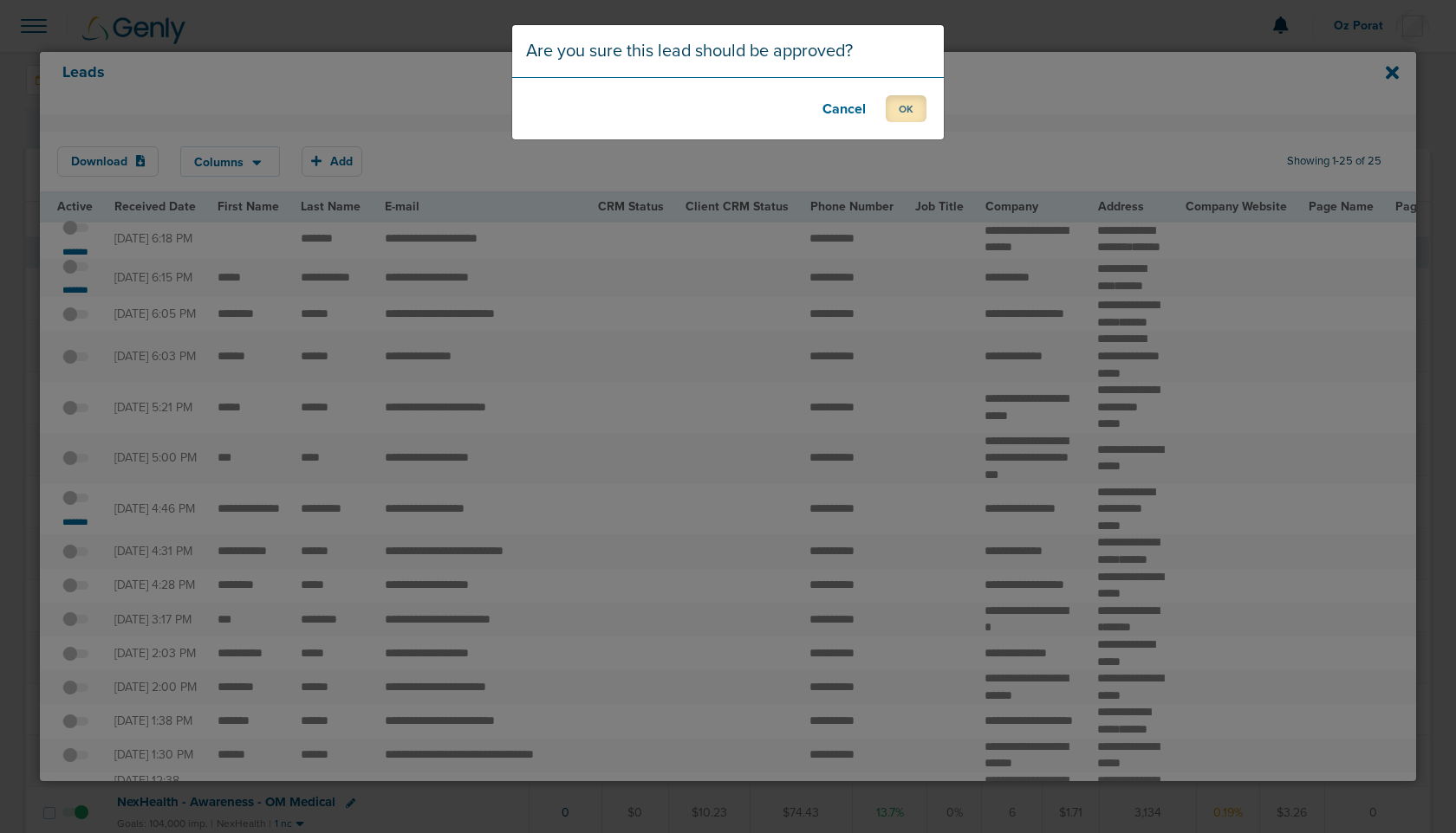
click at [908, 104] on button "OK" at bounding box center [906, 108] width 41 height 26
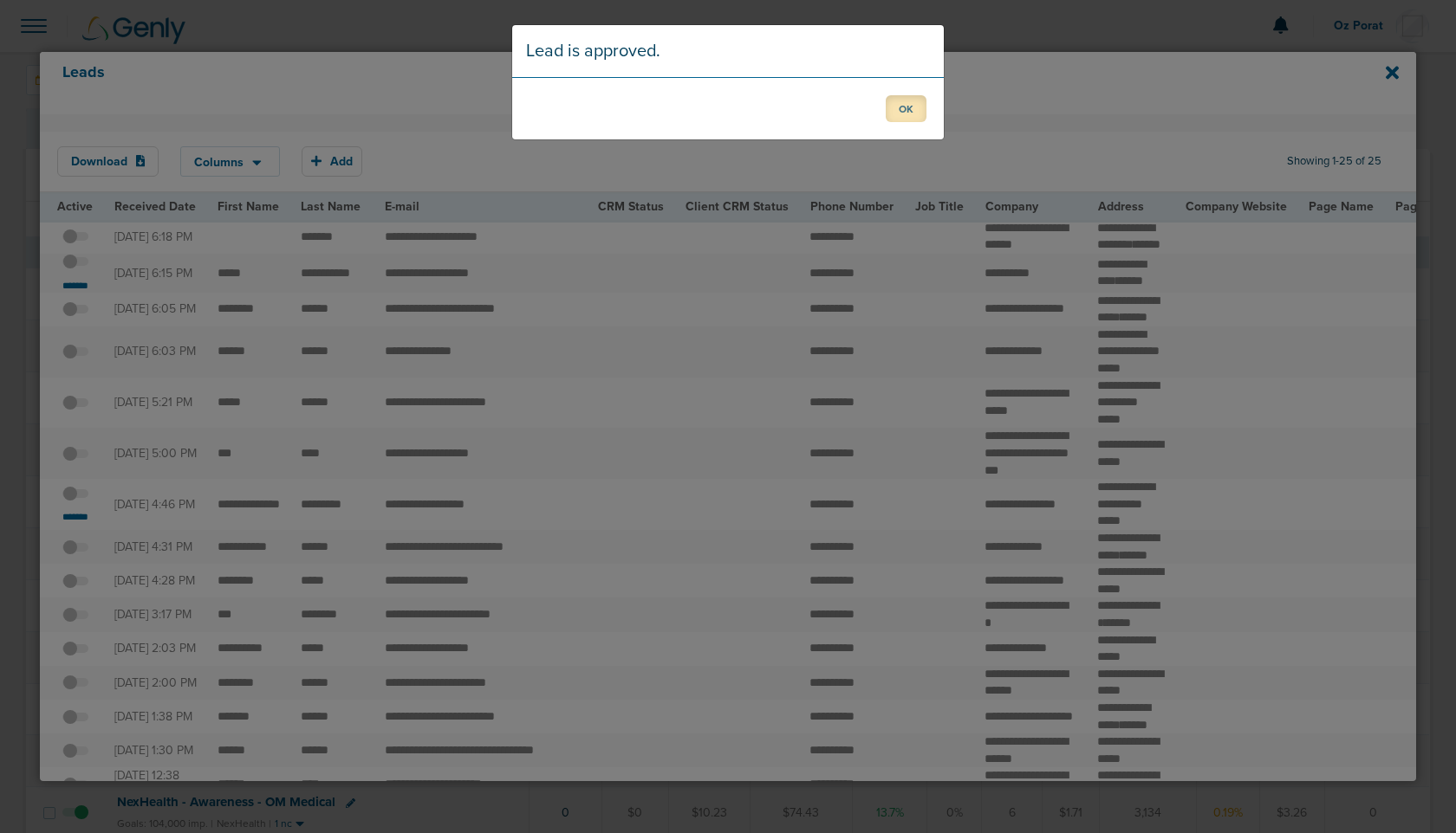
click at [912, 111] on button "OK" at bounding box center [906, 108] width 41 height 26
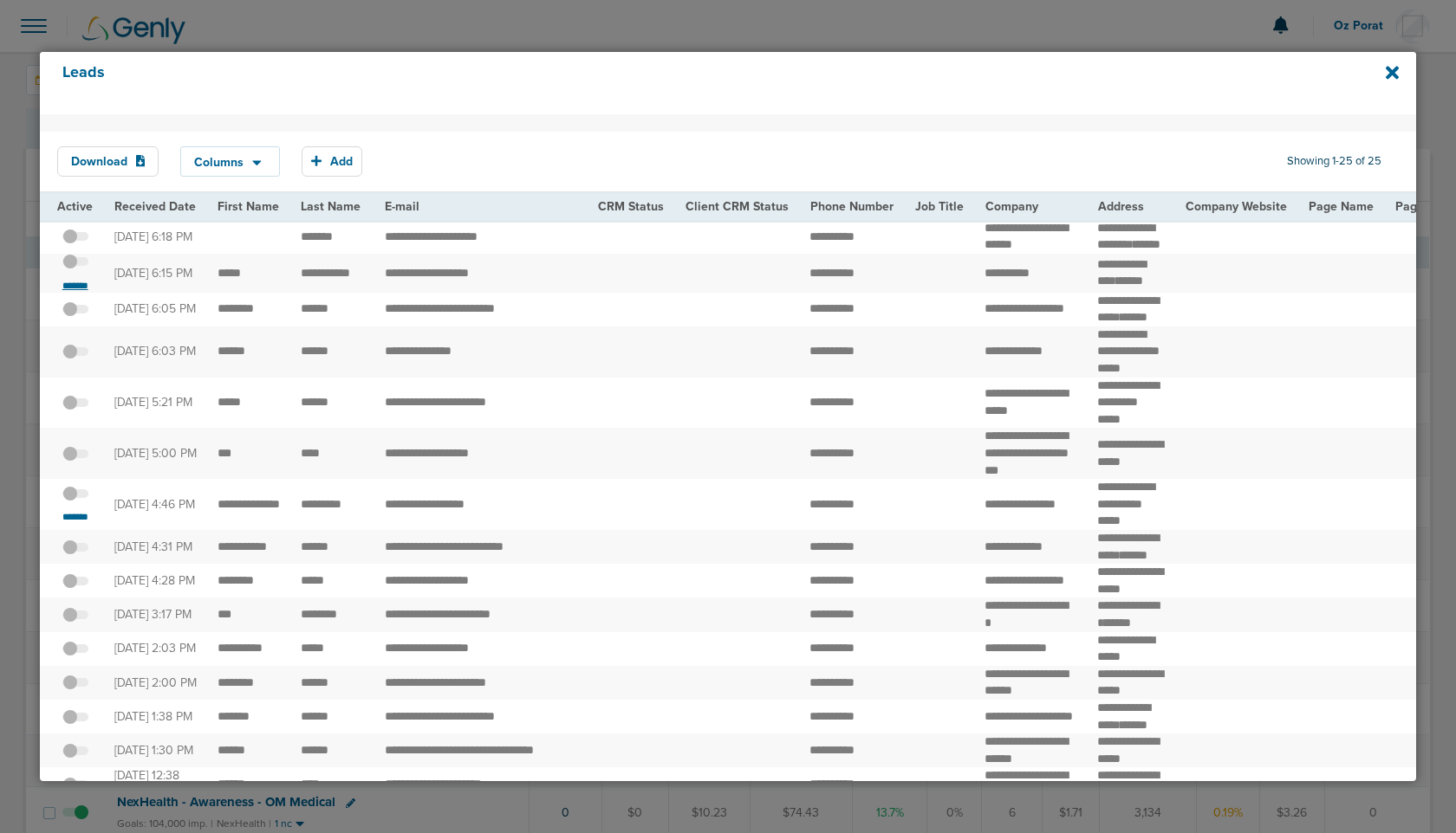
click at [69, 293] on small "*******" at bounding box center [76, 286] width 37 height 14
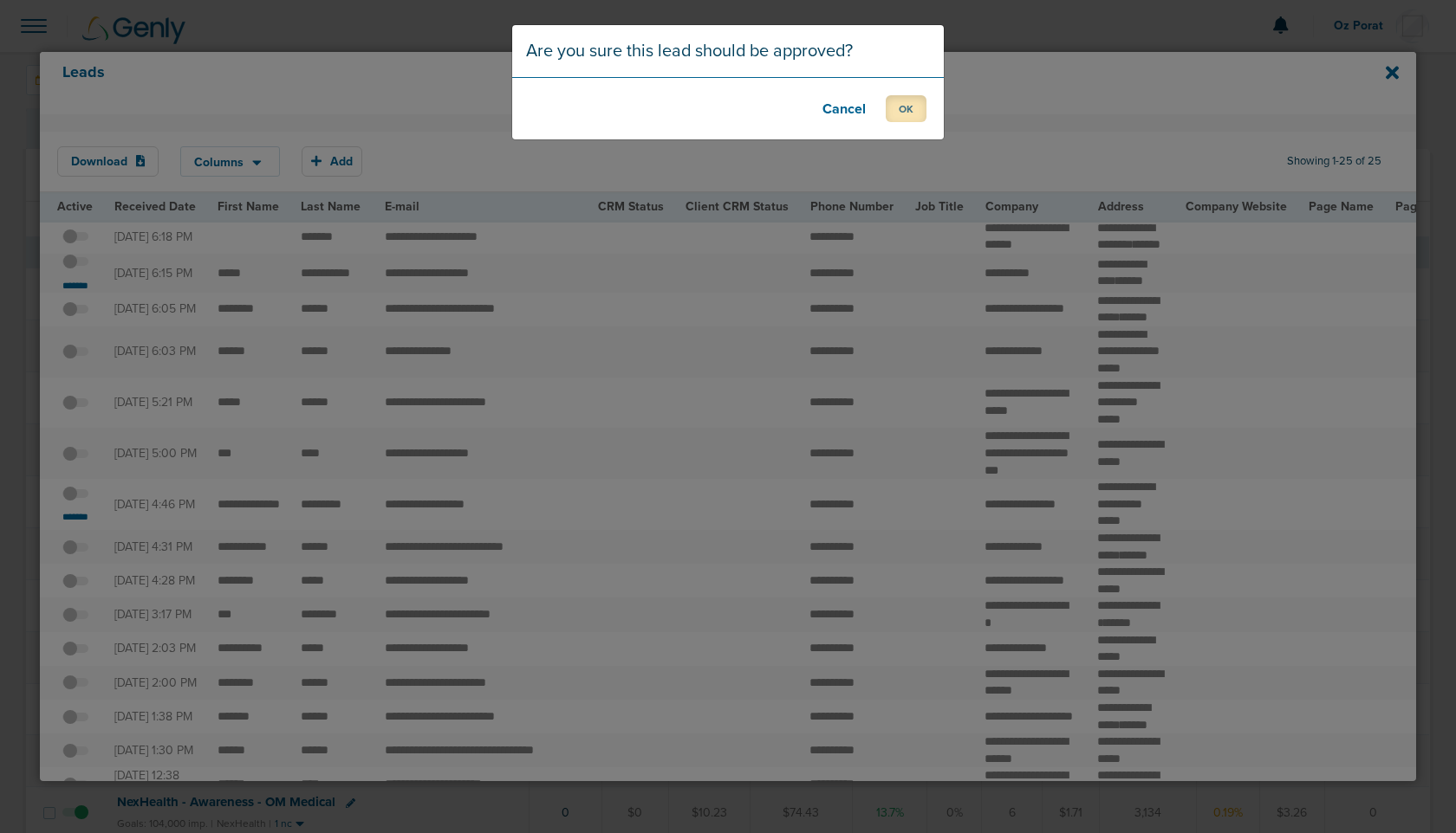
click at [902, 111] on button "OK" at bounding box center [906, 108] width 41 height 26
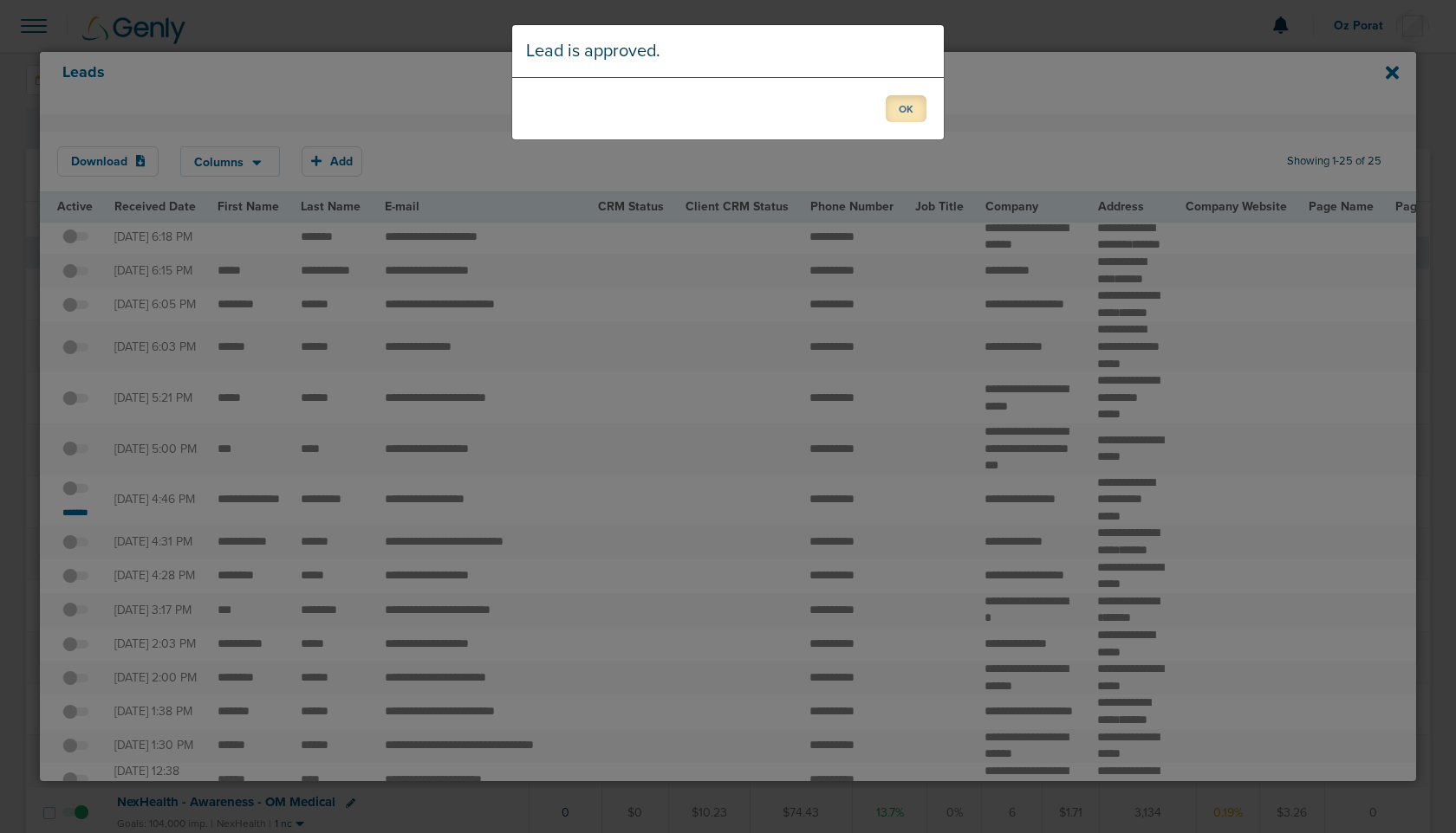
click at [905, 99] on button "OK" at bounding box center [906, 108] width 41 height 26
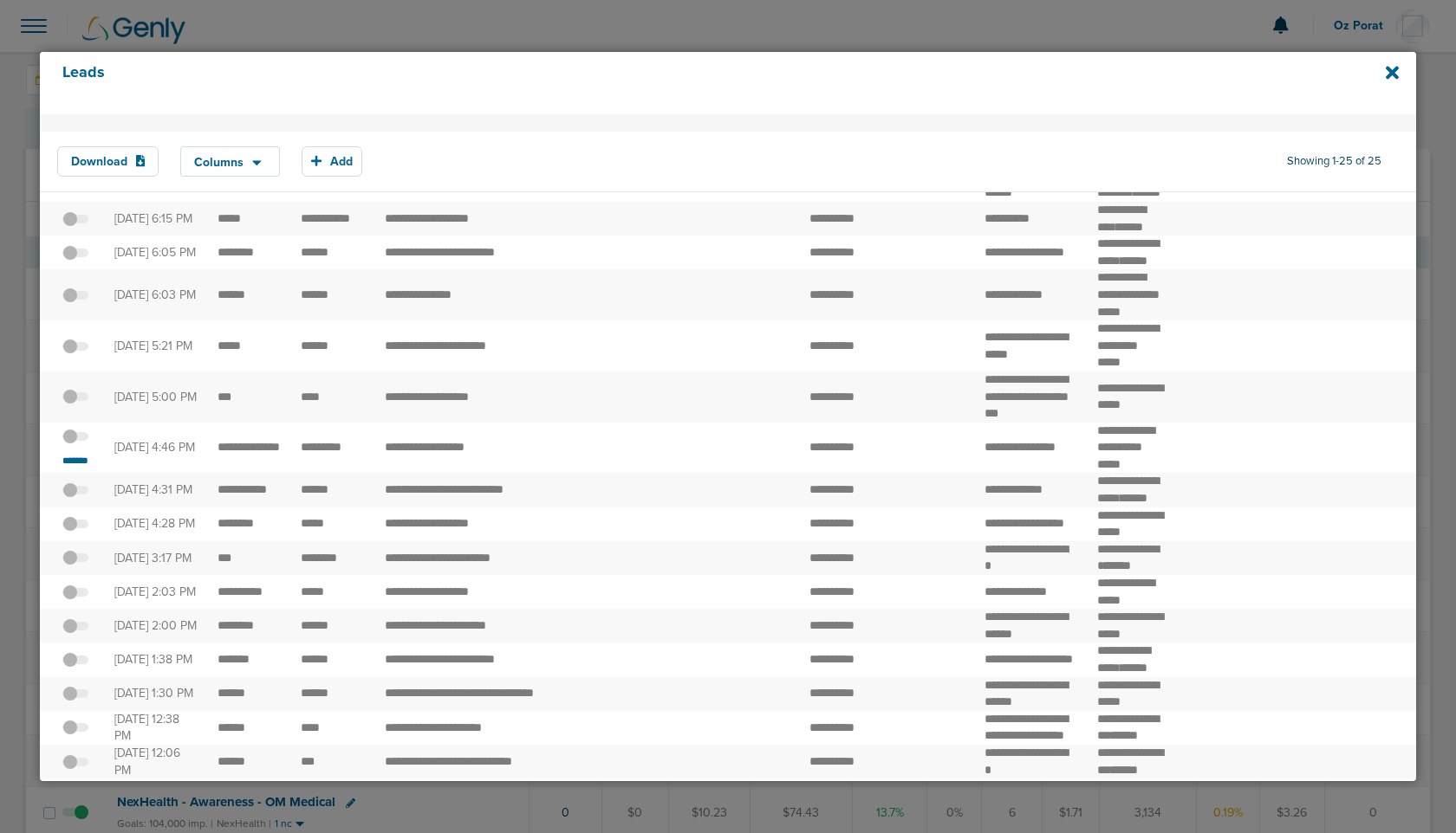
scroll to position [54, 0]
click at [71, 443] on span at bounding box center [75, 443] width 26 height 0
click at [76, 438] on input "checkbox" at bounding box center [76, 438] width 0 height 0
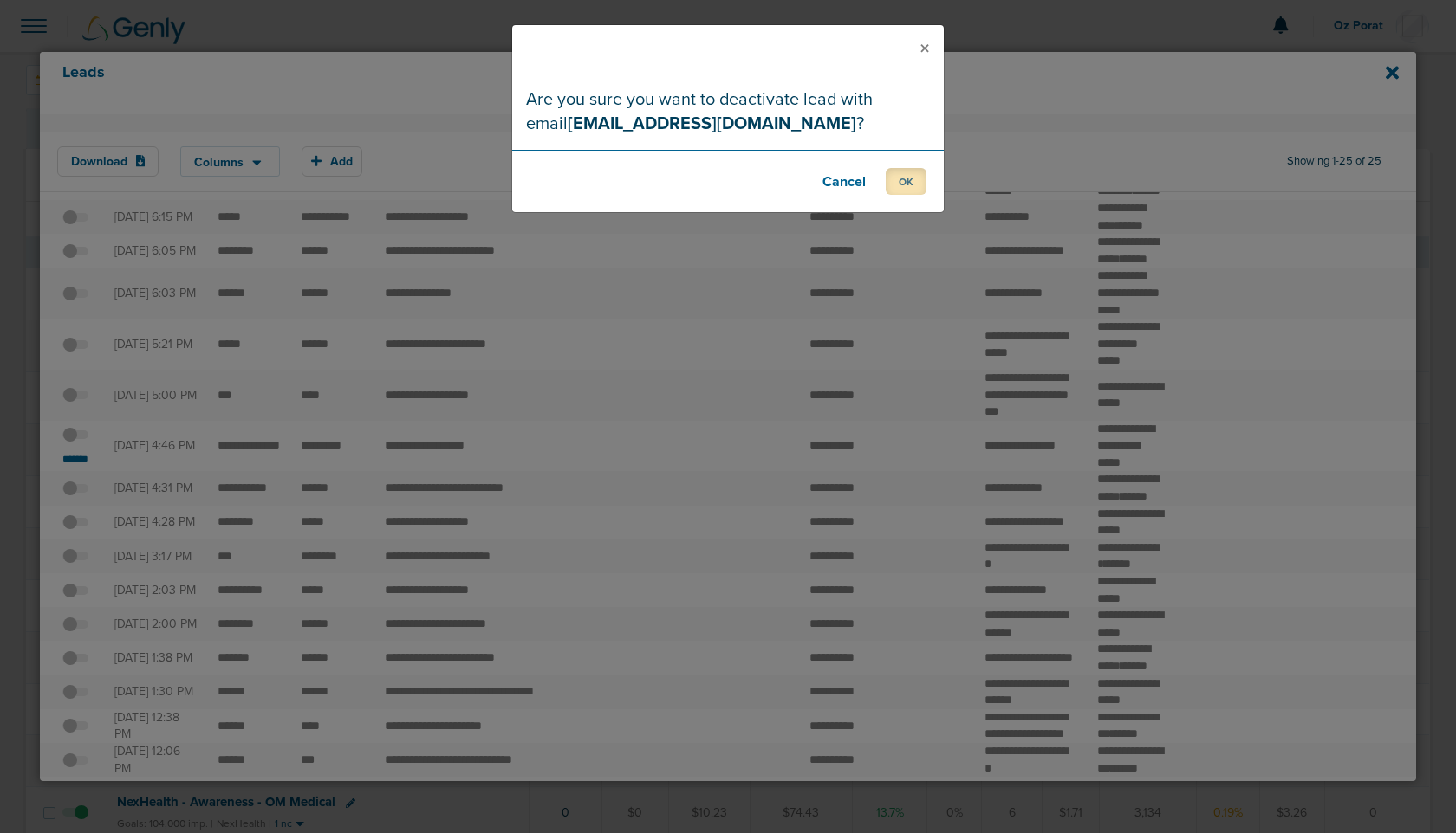
click at [913, 180] on button "OK" at bounding box center [906, 181] width 41 height 26
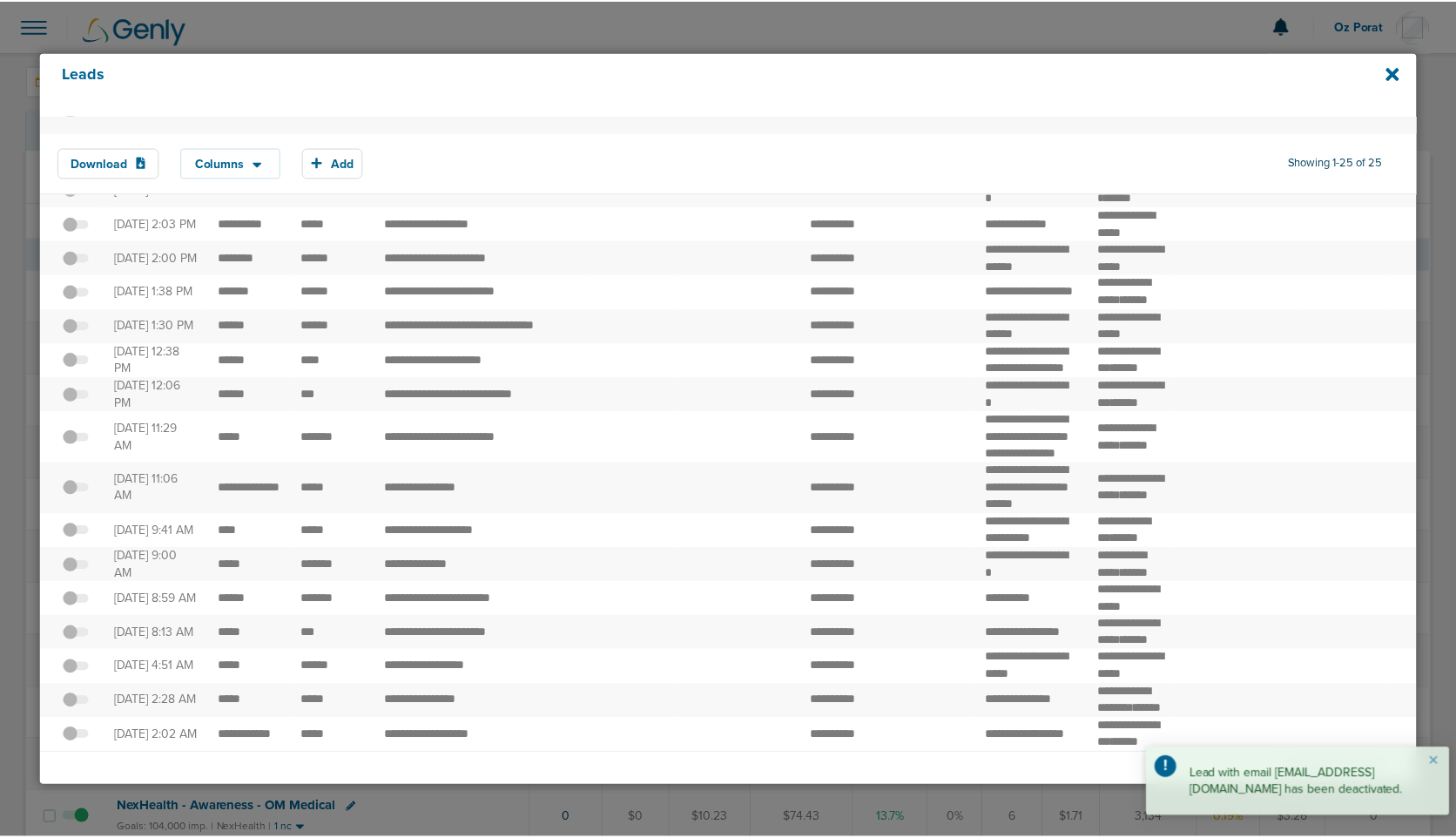
scroll to position [823, 0]
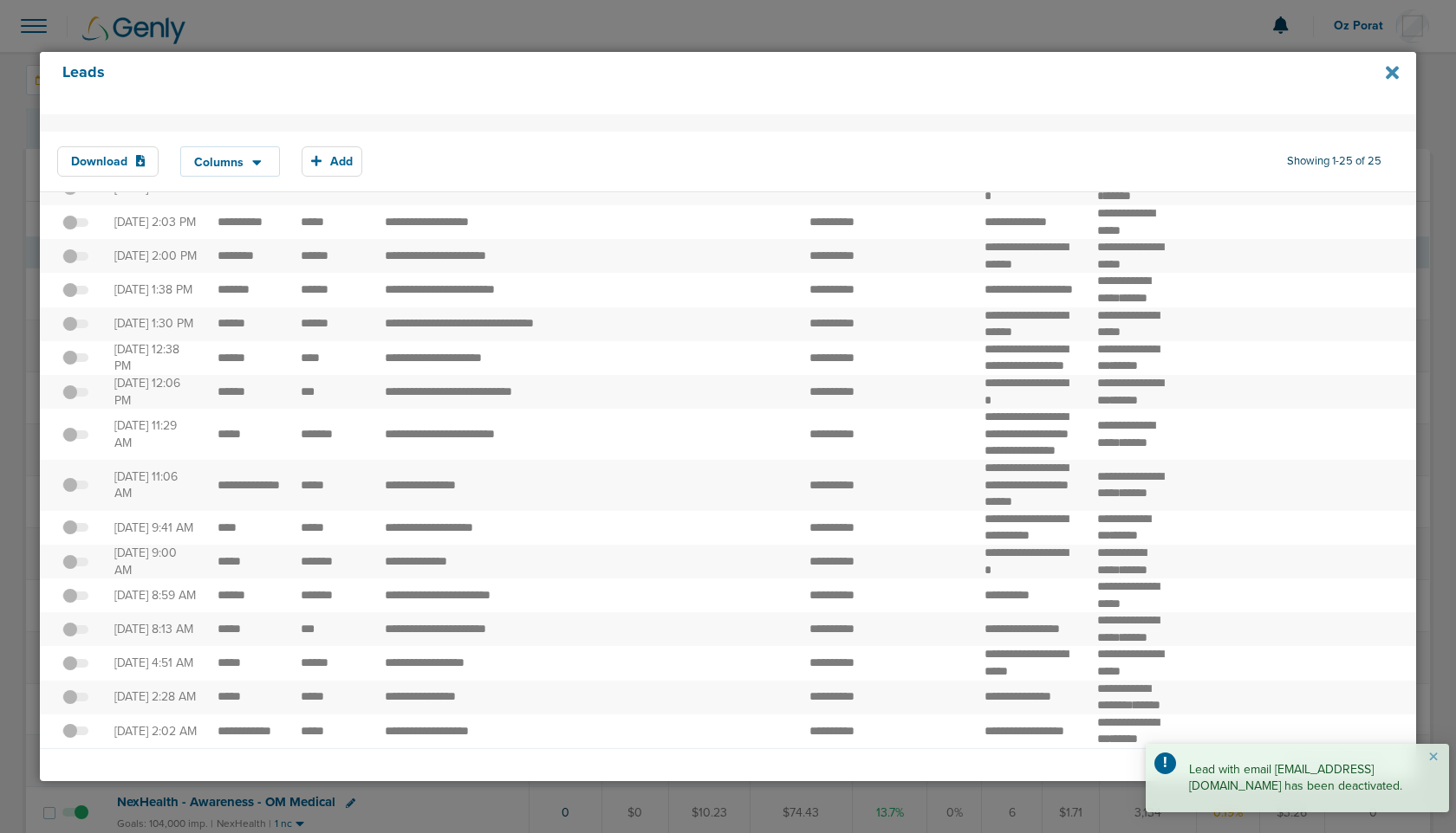
click at [1389, 78] on icon at bounding box center [1392, 73] width 13 height 13
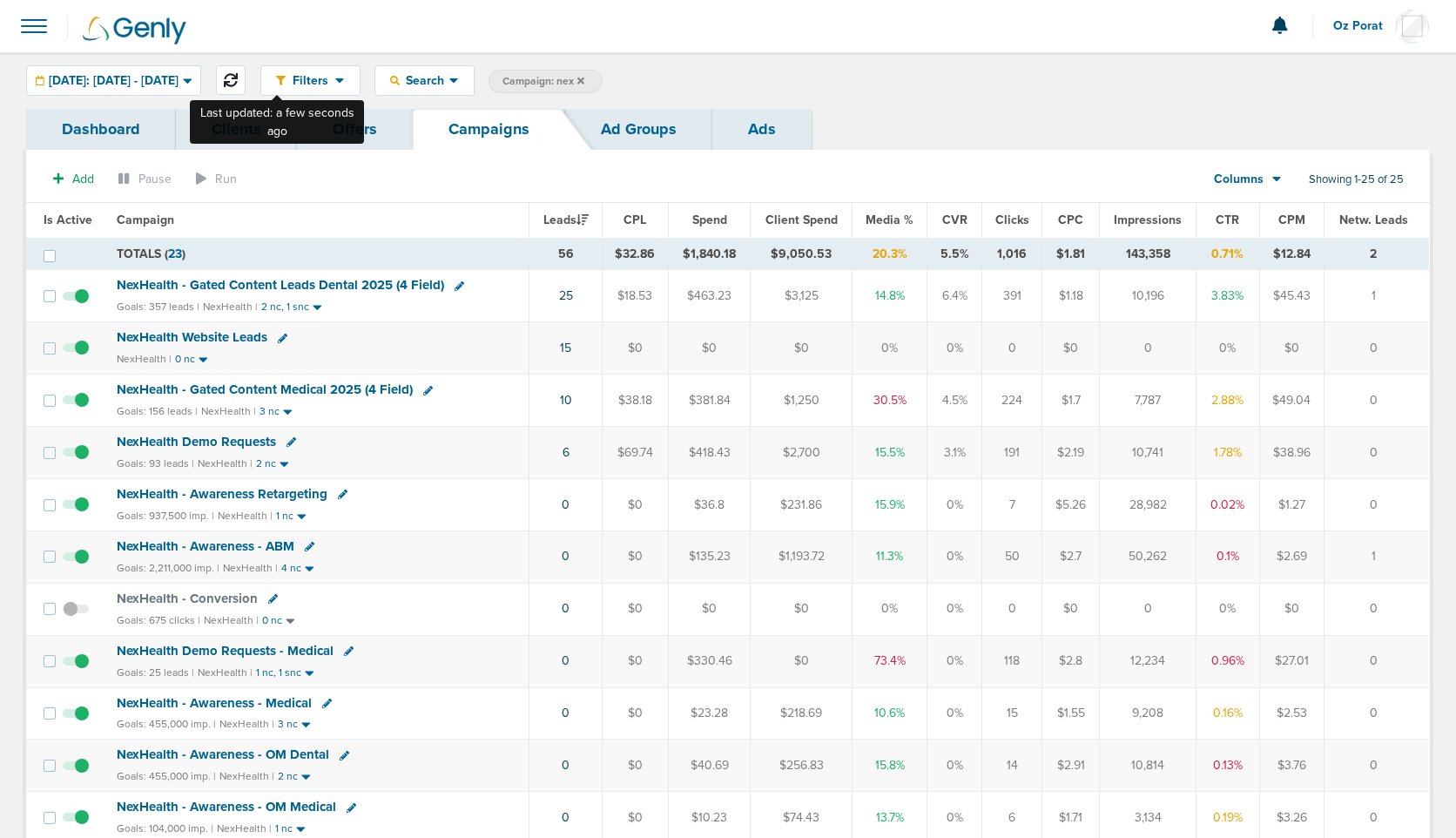
click at [246, 72] on button at bounding box center [230, 80] width 29 height 29
click at [368, 285] on span "NexHealth - Gated Content Leads Dental 2025 (4 Field)" at bounding box center [280, 285] width 328 height 16
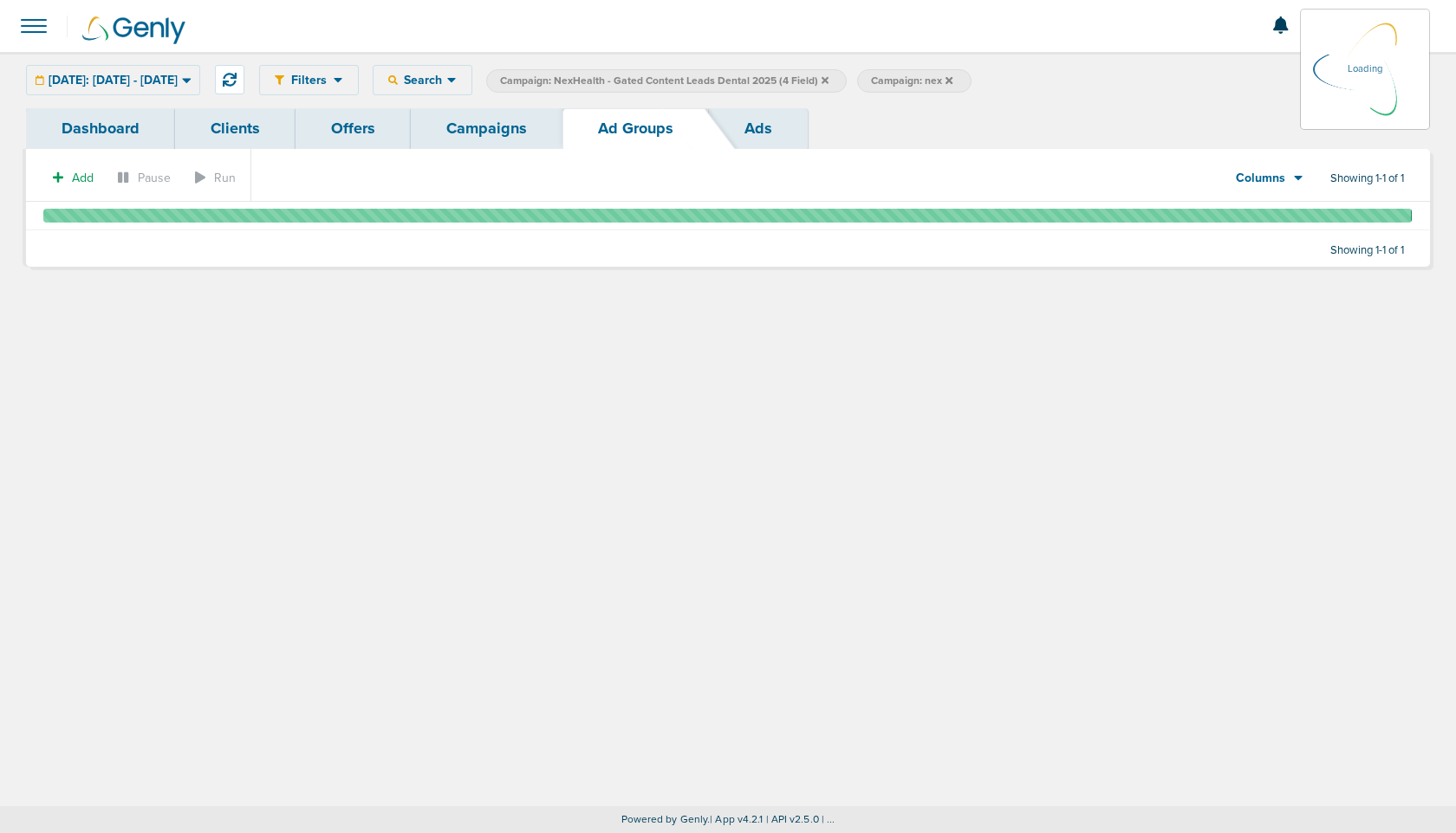
click at [768, 128] on link "Ads" at bounding box center [759, 129] width 99 height 41
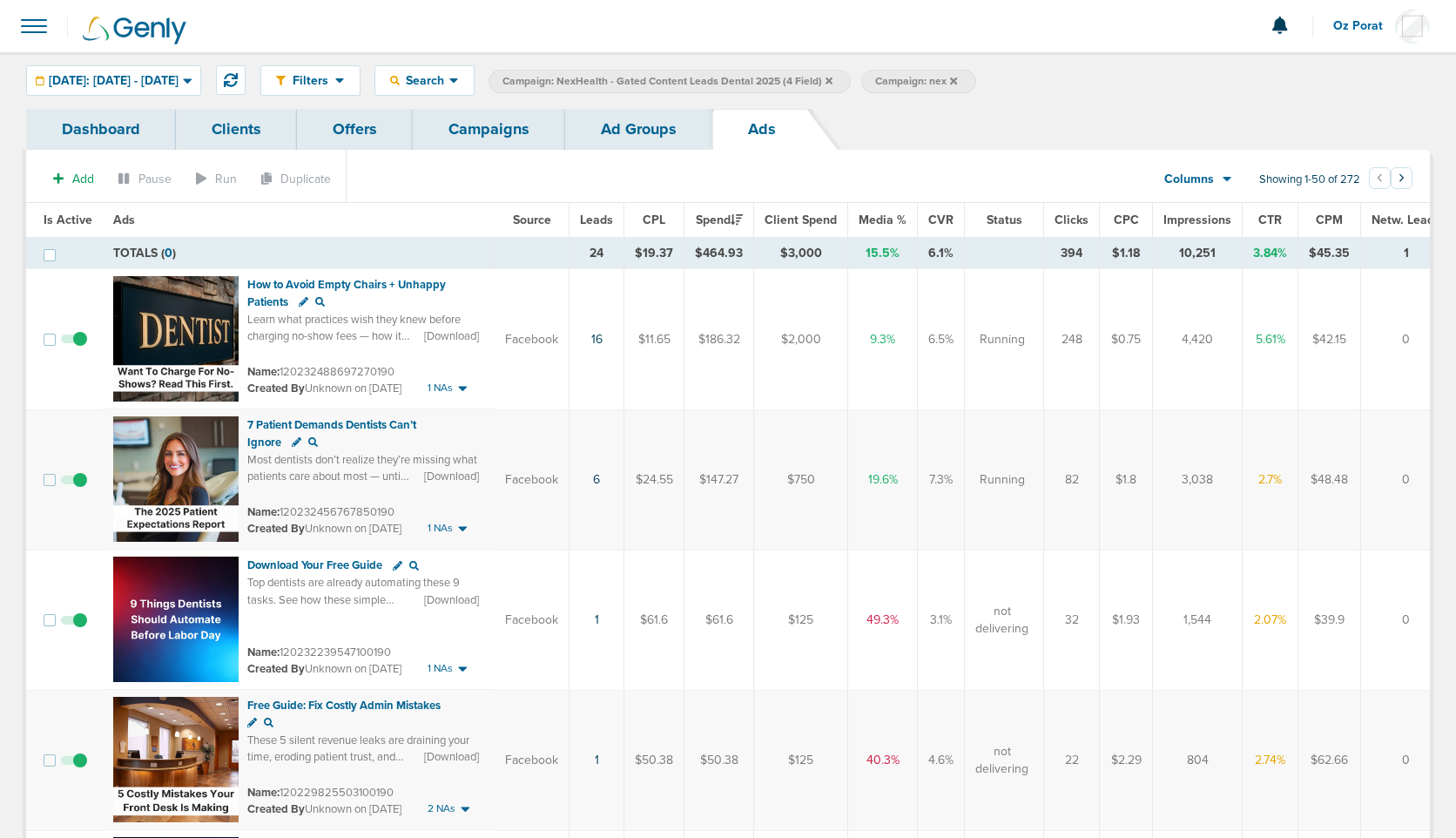
click at [512, 139] on link "Campaigns" at bounding box center [489, 129] width 152 height 41
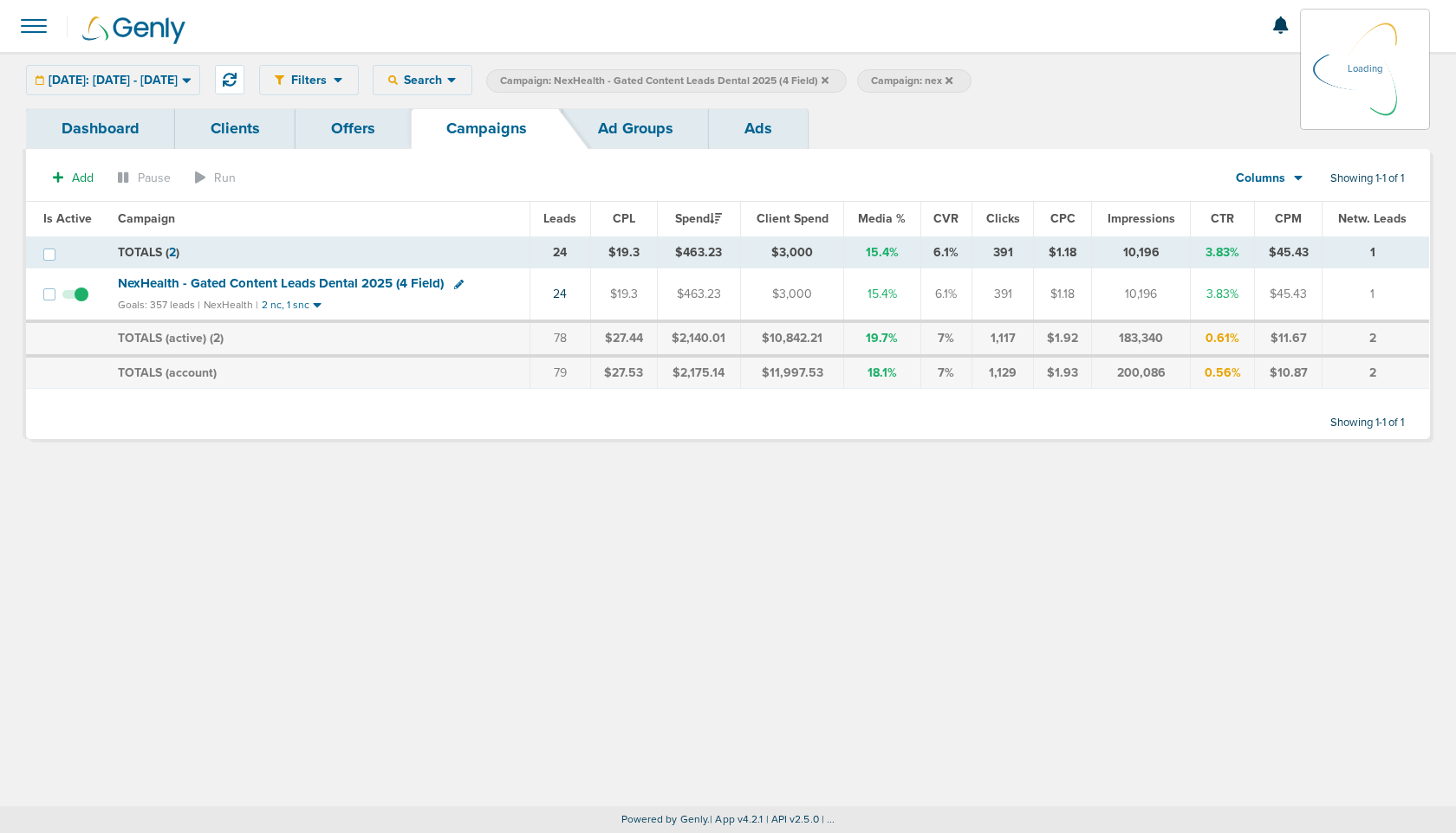
click at [829, 79] on icon at bounding box center [825, 80] width 7 height 10
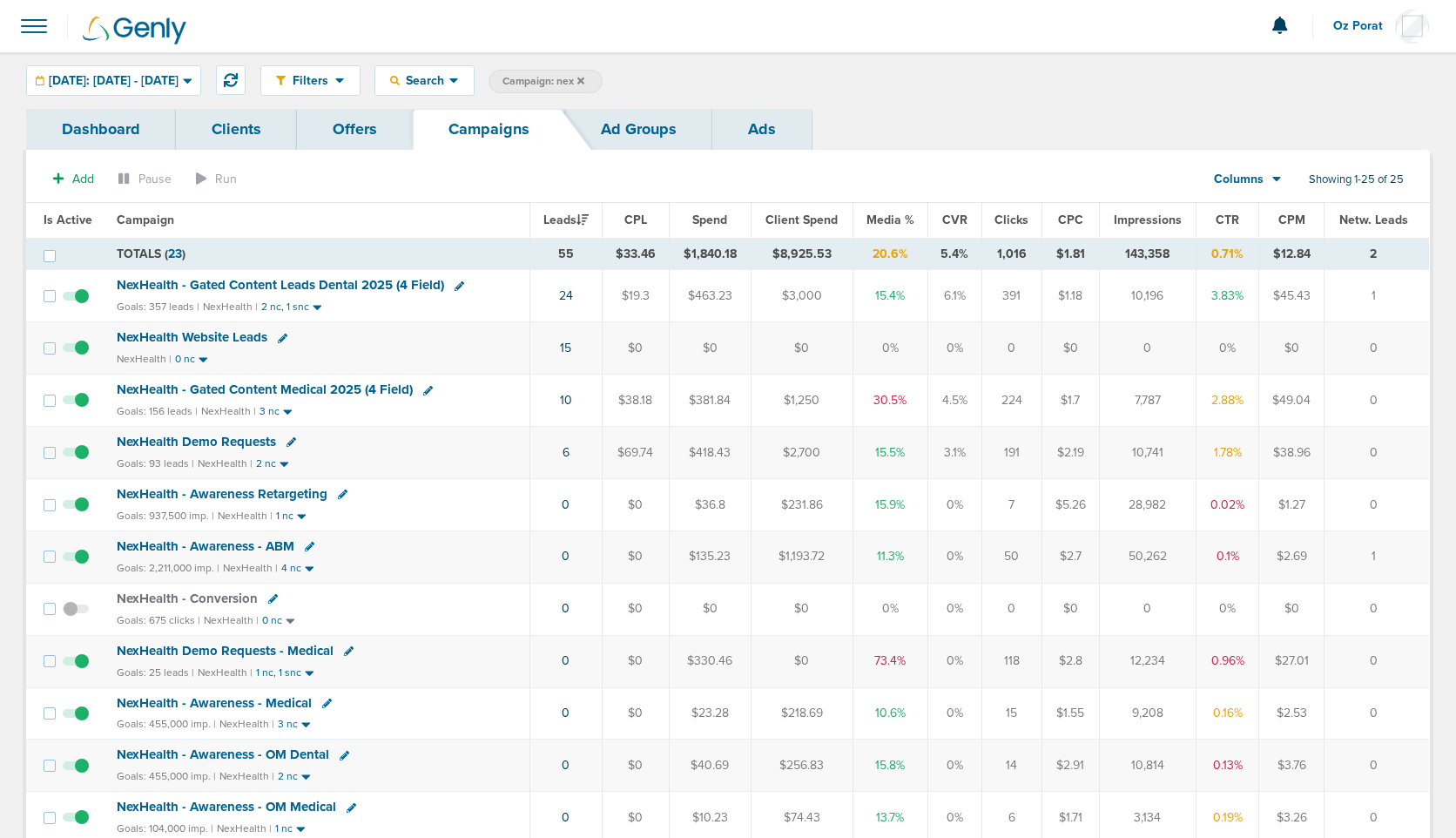
click at [251, 436] on span "NexHealth Demo Requests" at bounding box center [196, 441] width 160 height 16
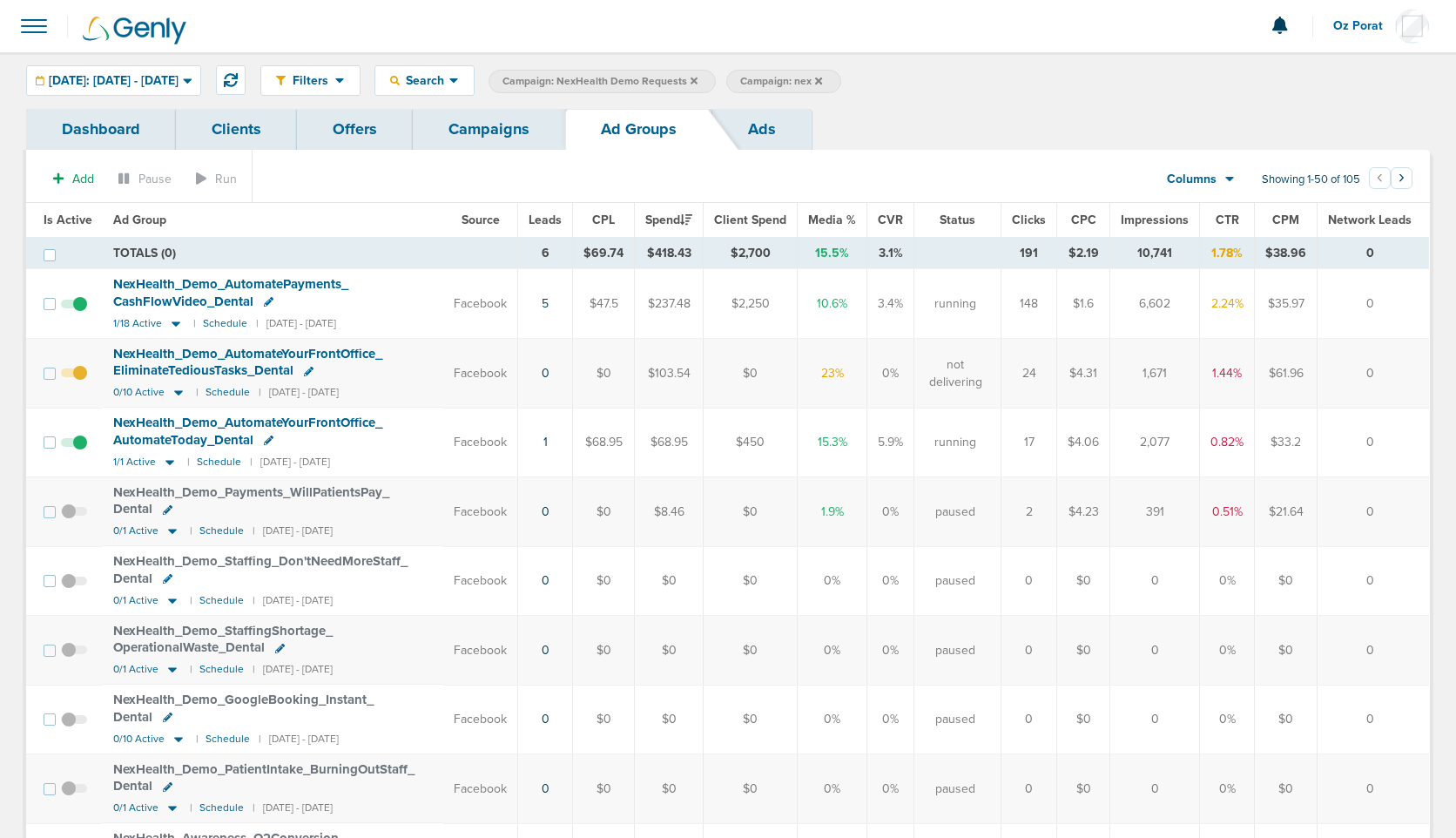
click at [179, 76] on span "[DATE]: [DATE] - [DATE]" at bounding box center [113, 81] width 129 height 12
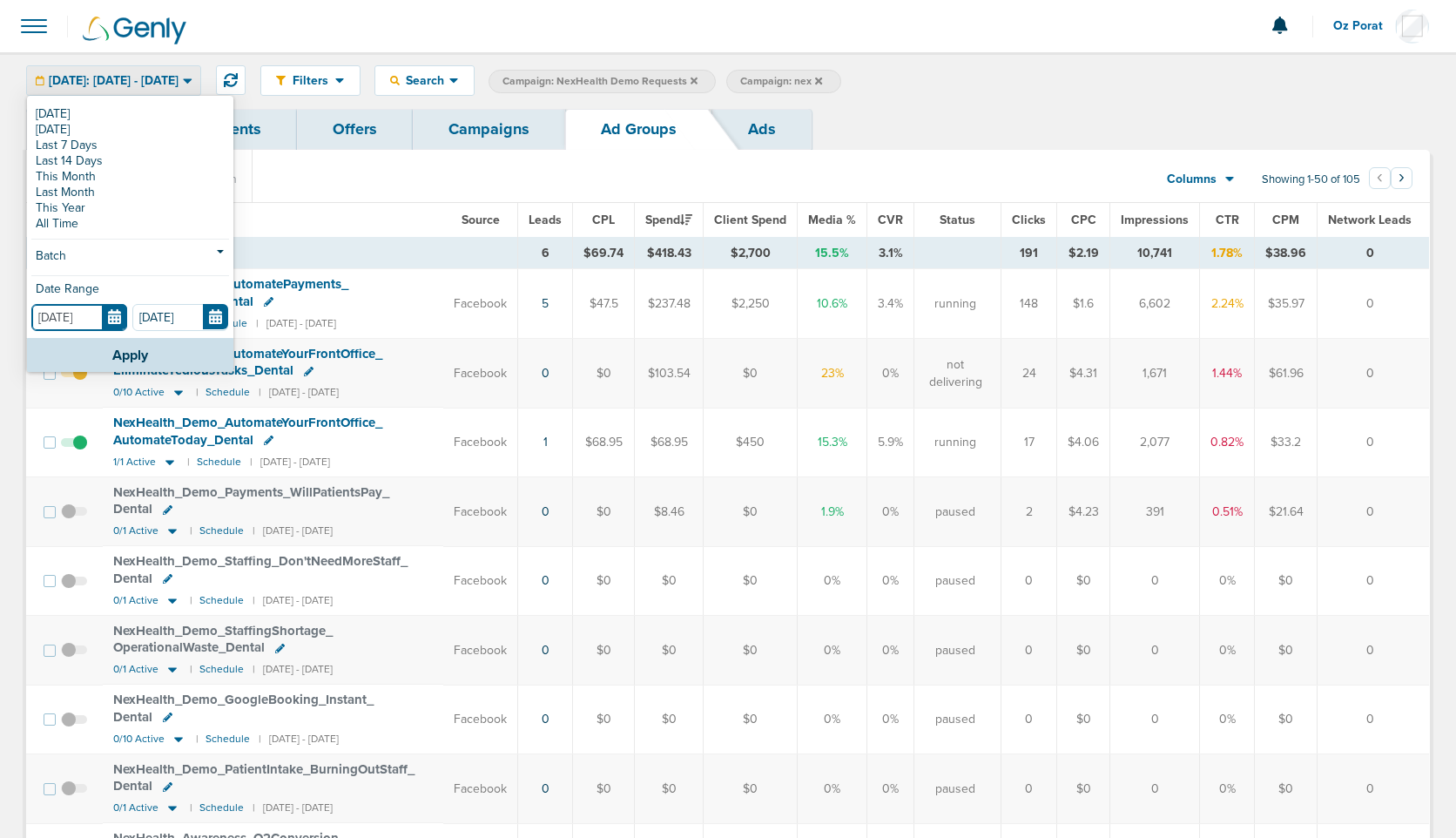
click at [104, 307] on input "[DATE]" at bounding box center [79, 317] width 95 height 27
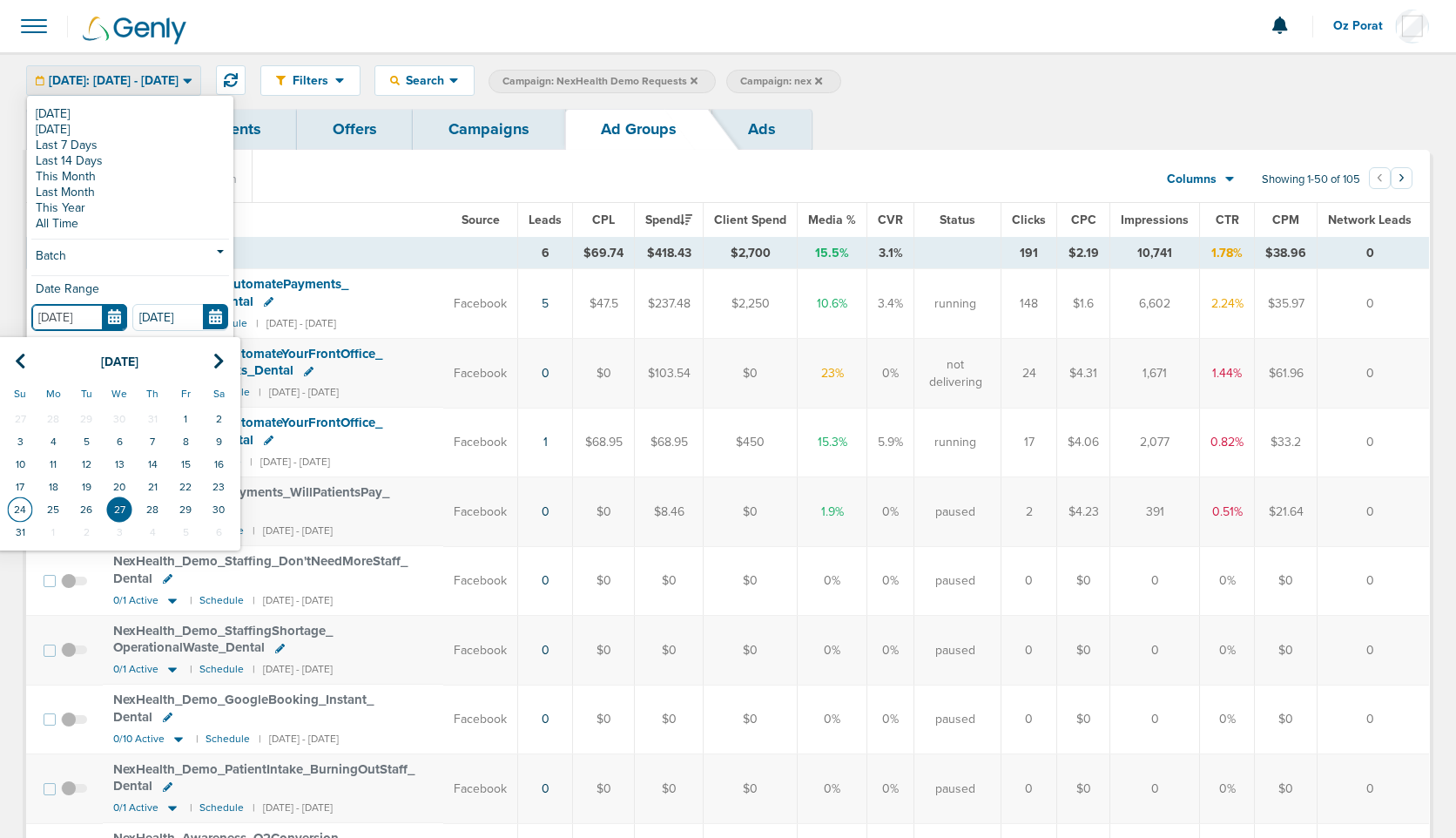
click at [20, 502] on td "24" at bounding box center [20, 509] width 33 height 23
type input "[DATE]"
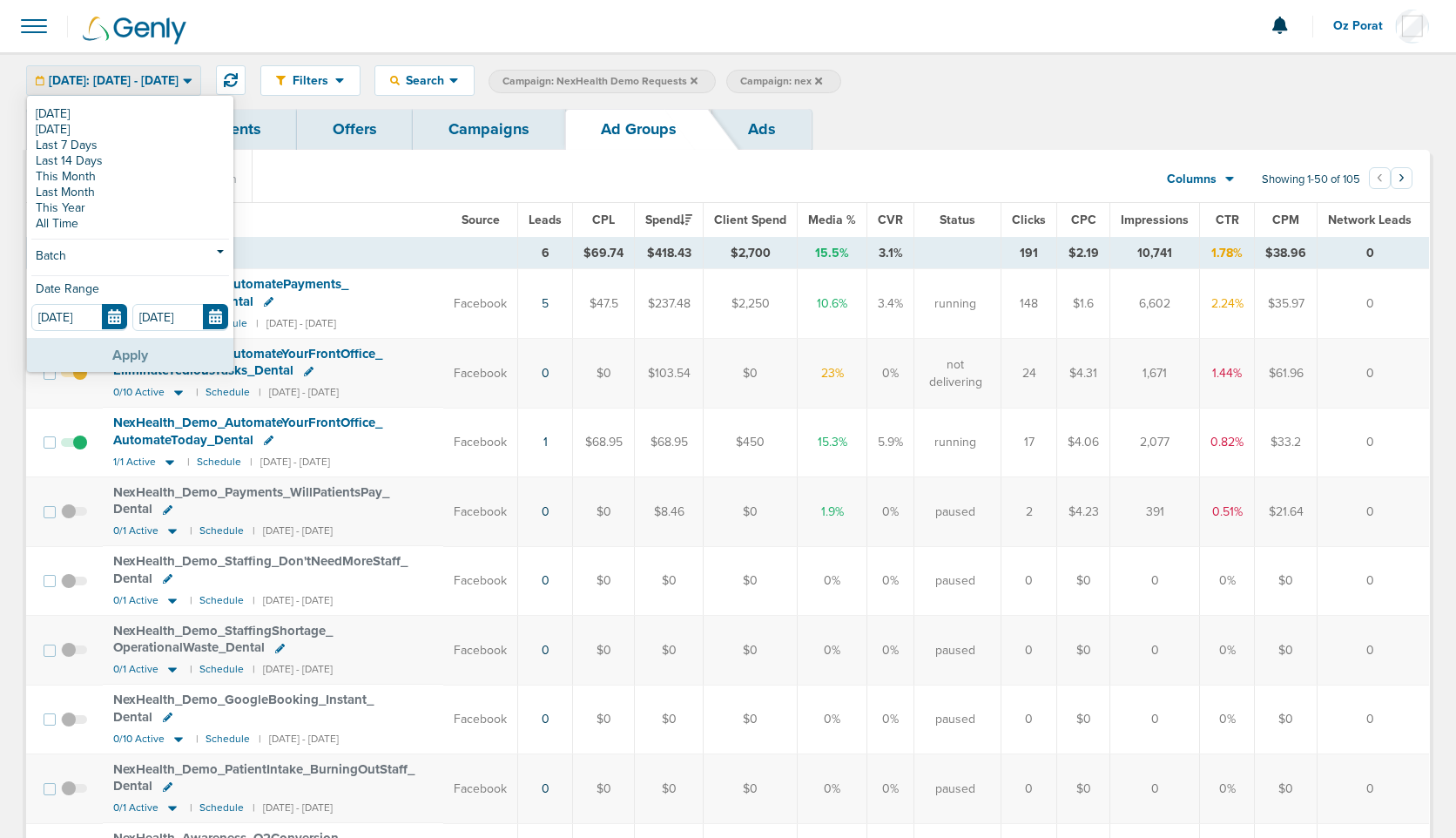
click at [119, 349] on button "Apply" at bounding box center [129, 354] width 206 height 34
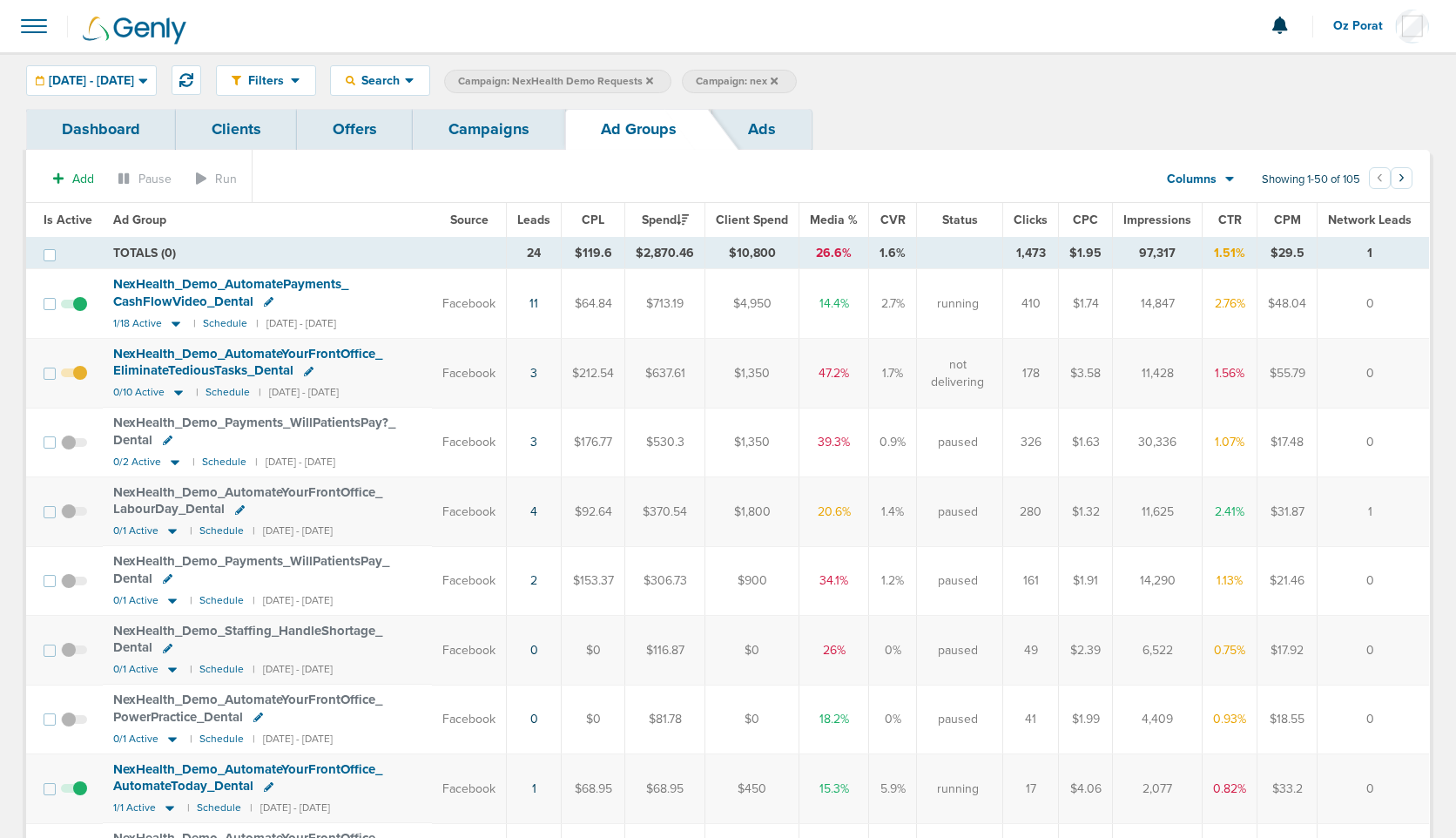
click at [769, 130] on link "Ads" at bounding box center [762, 129] width 99 height 41
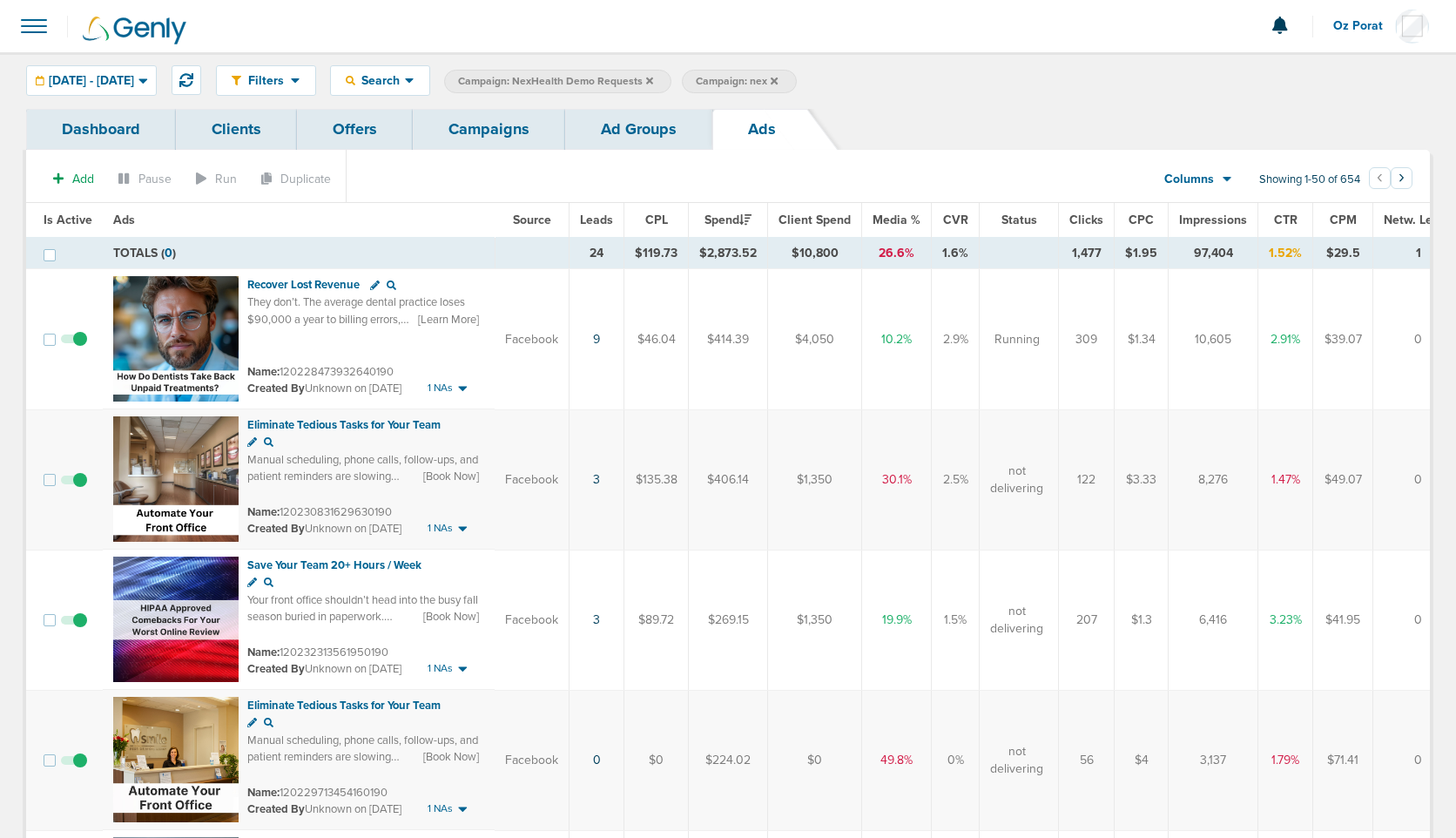
click at [601, 219] on span "Leads" at bounding box center [596, 220] width 33 height 15
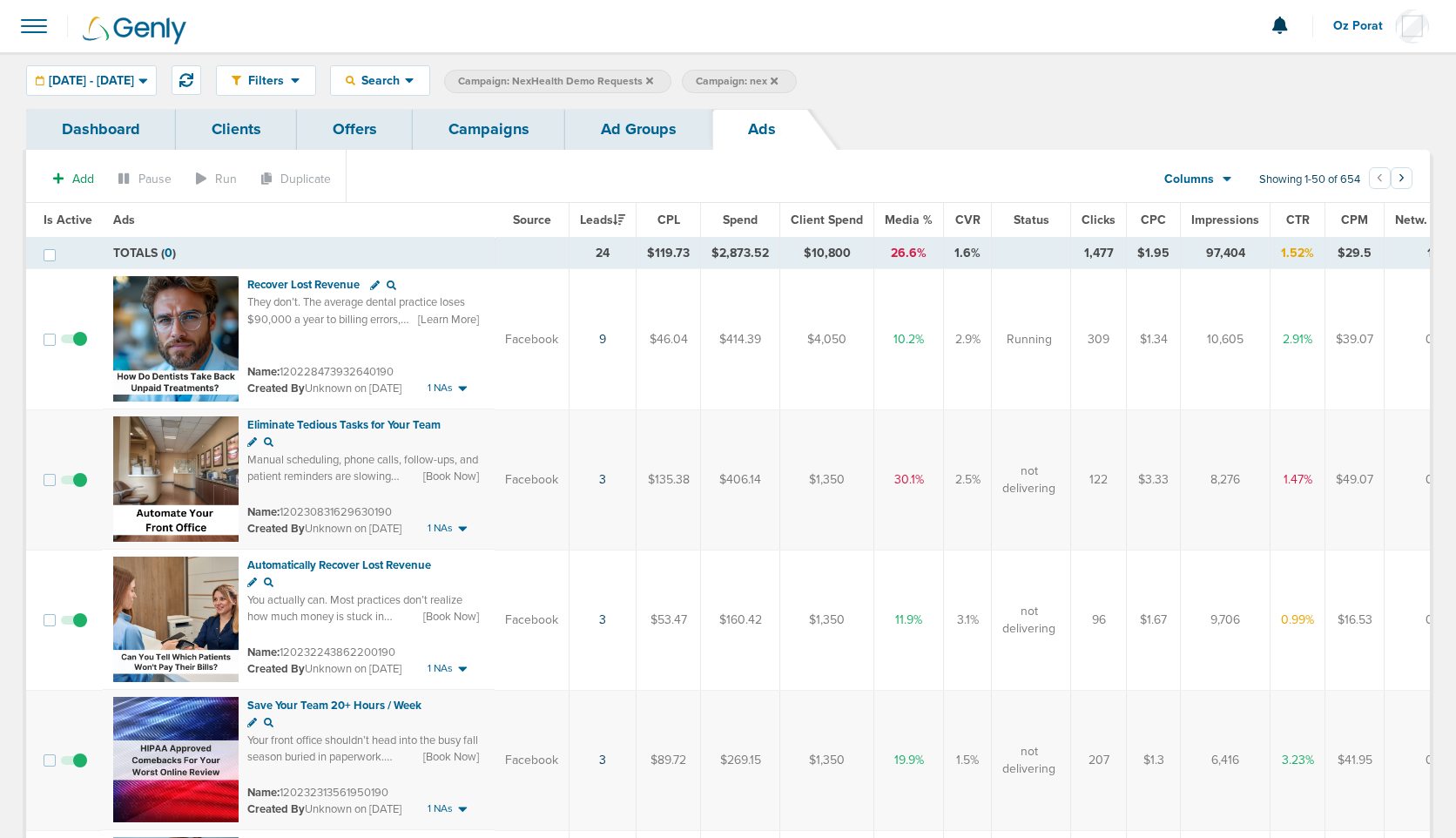
click at [502, 139] on link "Campaigns" at bounding box center [489, 129] width 152 height 41
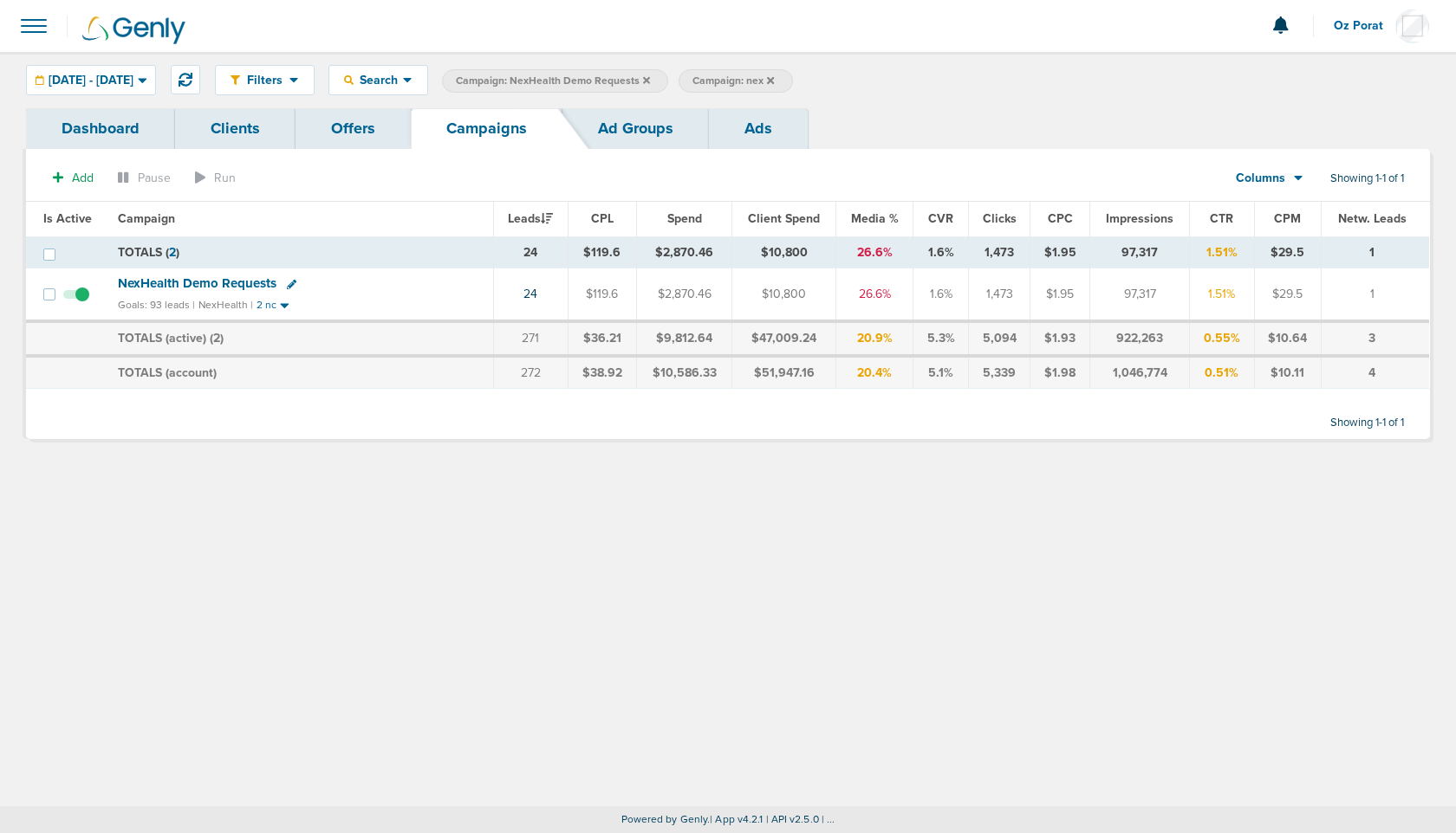
click at [650, 79] on icon at bounding box center [646, 80] width 7 height 7
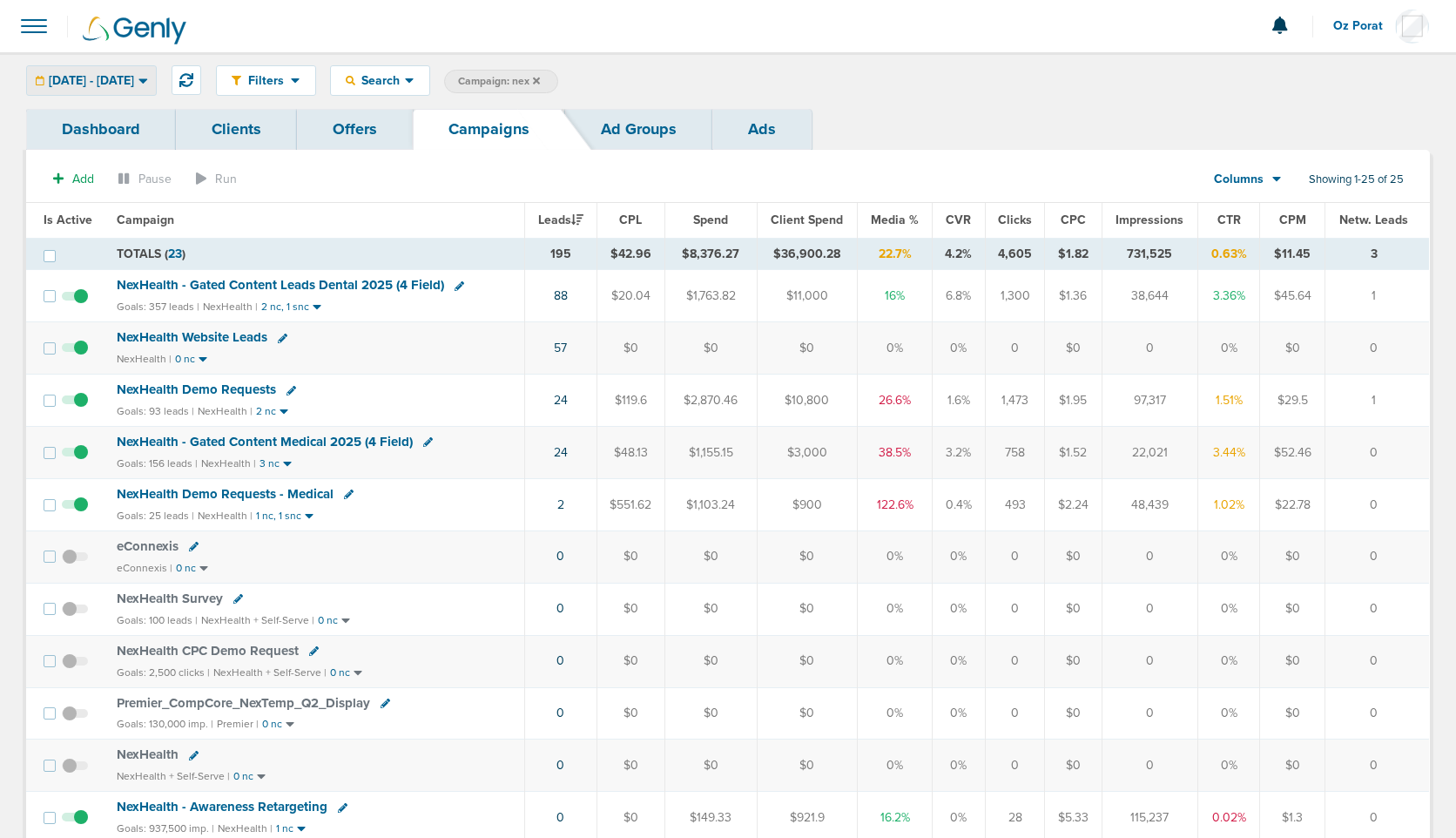
click at [134, 83] on span "[DATE] - [DATE]" at bounding box center [91, 81] width 85 height 12
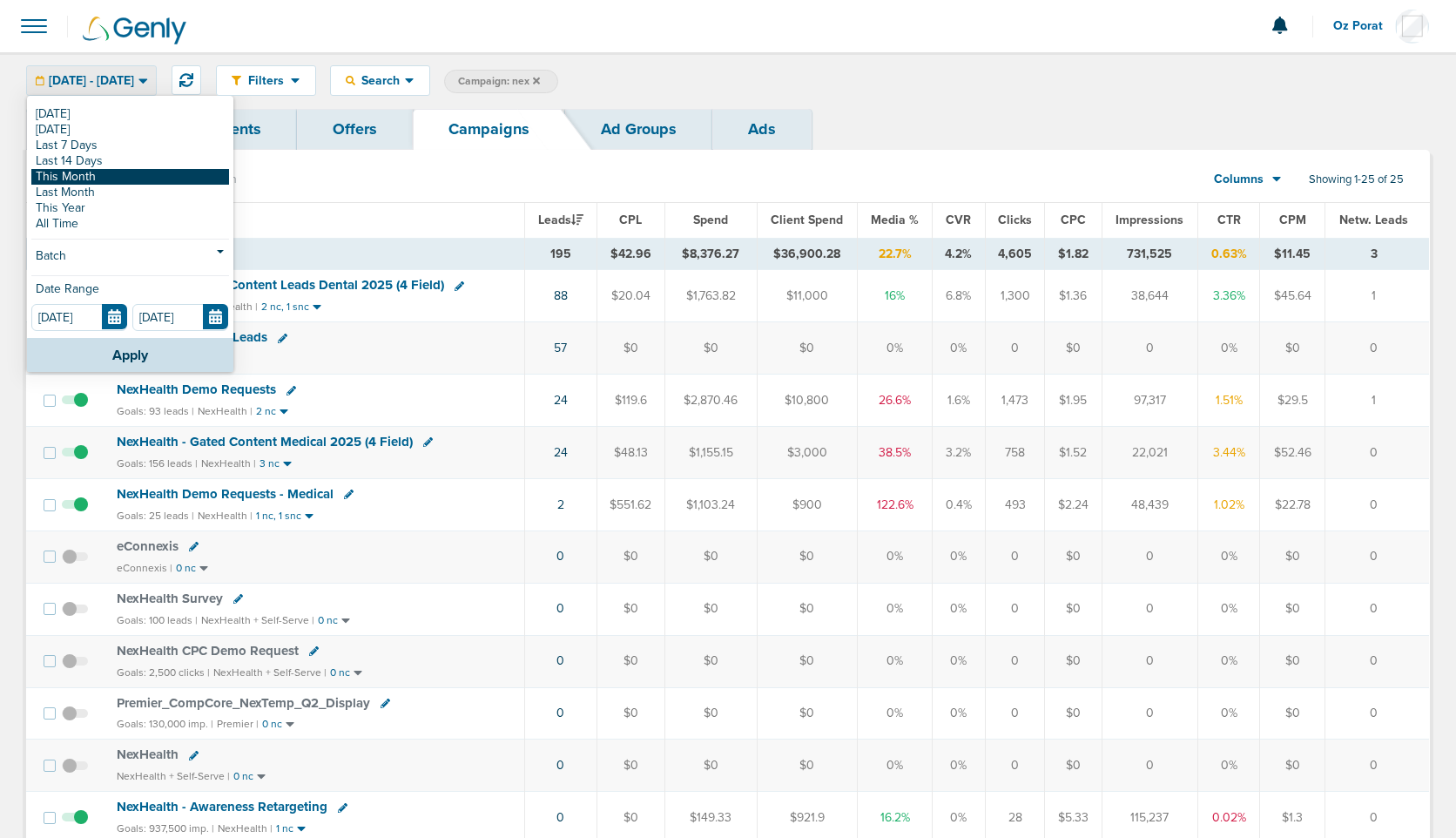
click at [112, 172] on link "This Month" at bounding box center [129, 176] width 197 height 16
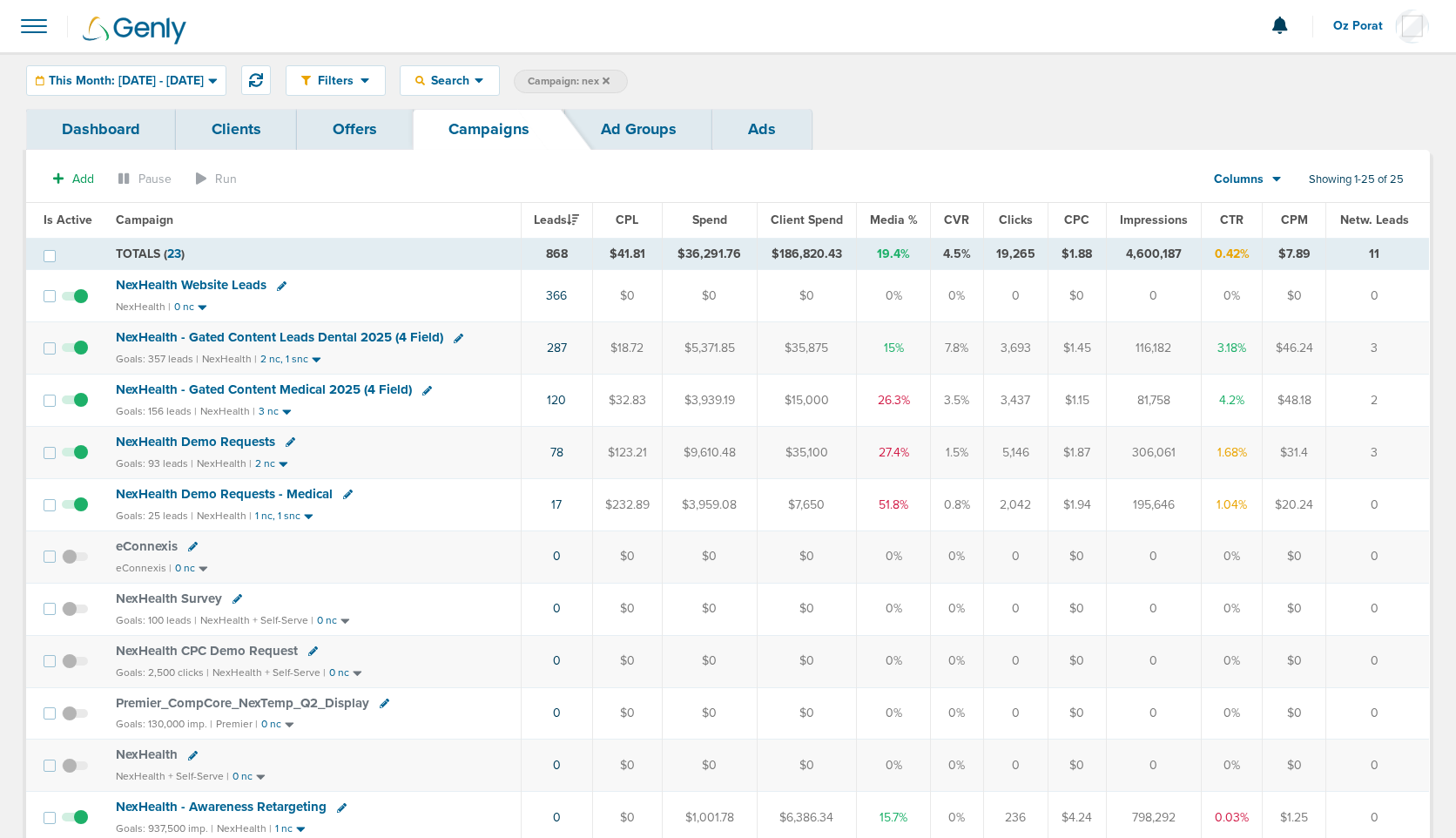
click at [609, 81] on icon at bounding box center [606, 81] width 7 height 7
